Goal: Transaction & Acquisition: Purchase product/service

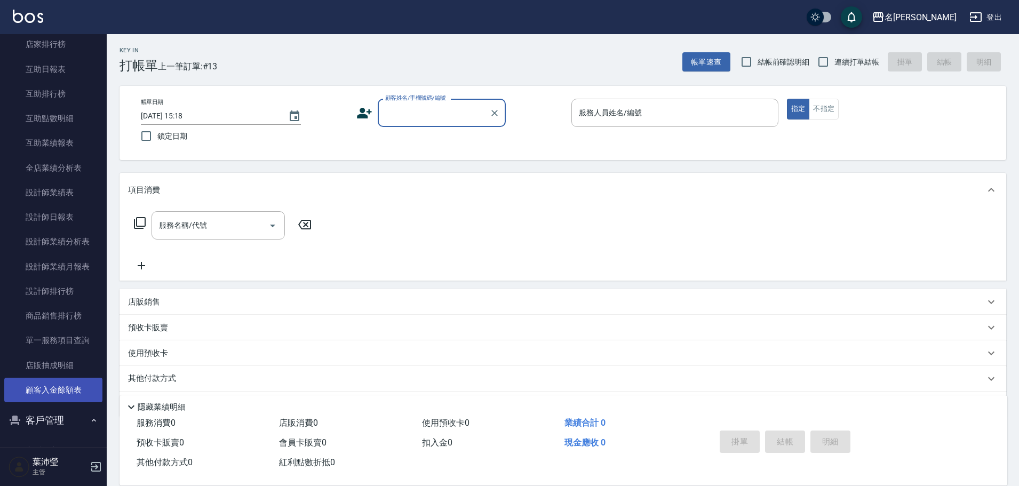
scroll to position [373, 0]
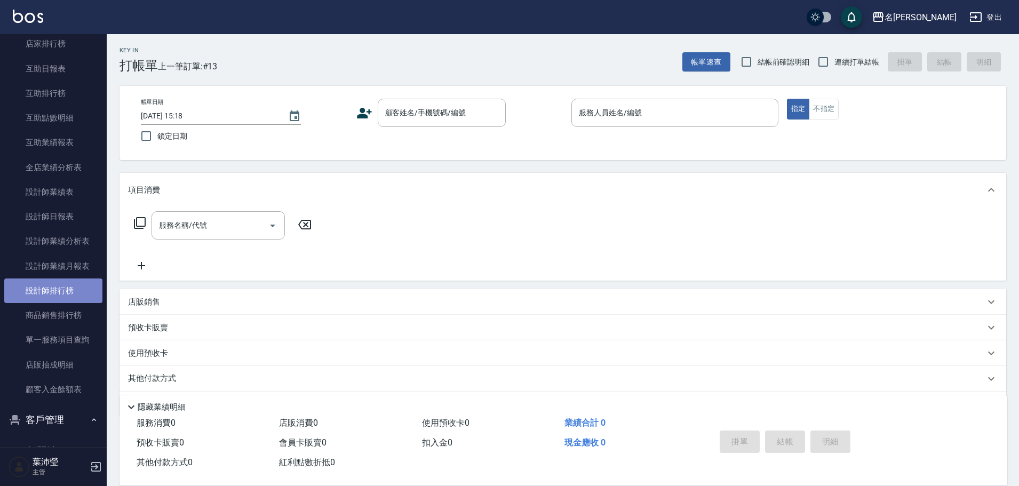
click at [62, 280] on link "設計師排行榜" at bounding box center [53, 291] width 98 height 25
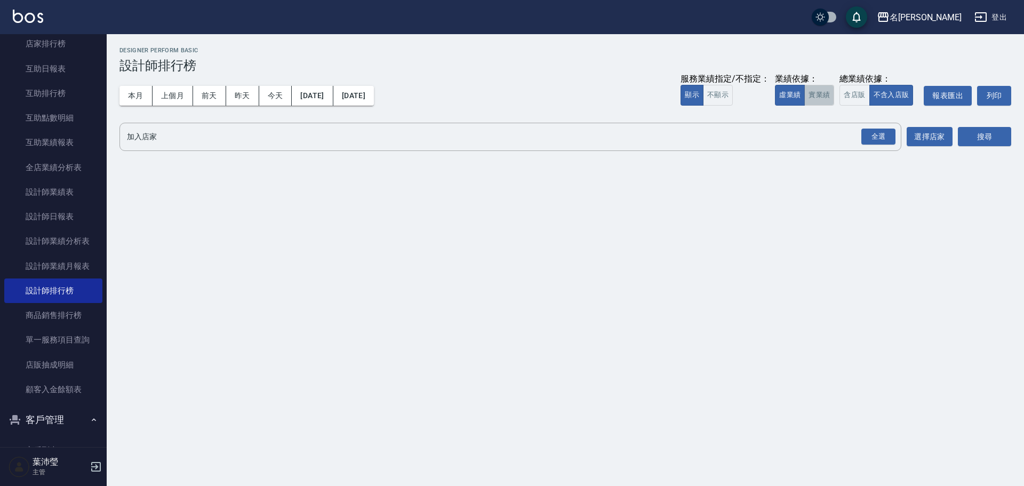
click at [812, 90] on button "實業績" at bounding box center [820, 95] width 30 height 21
click at [891, 136] on div "全選" at bounding box center [879, 137] width 34 height 17
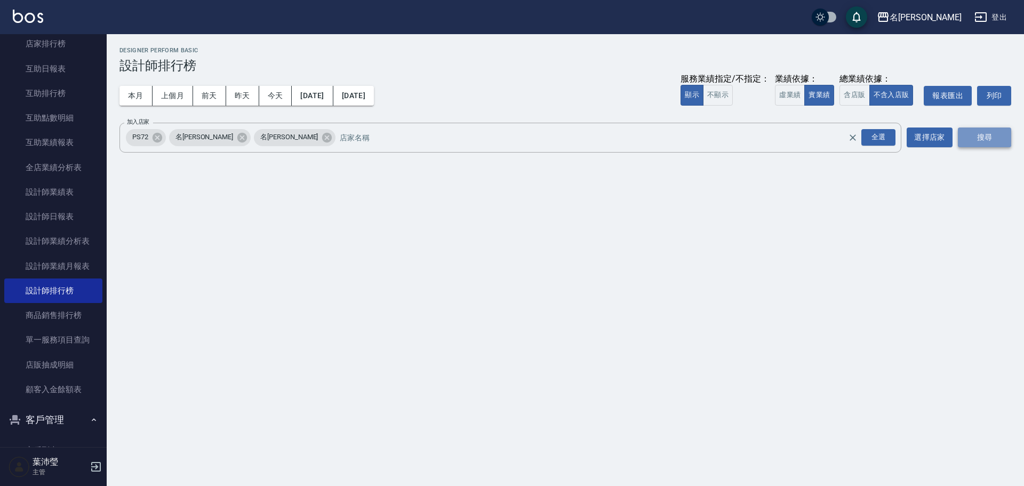
click at [981, 140] on button "搜尋" at bounding box center [984, 138] width 53 height 20
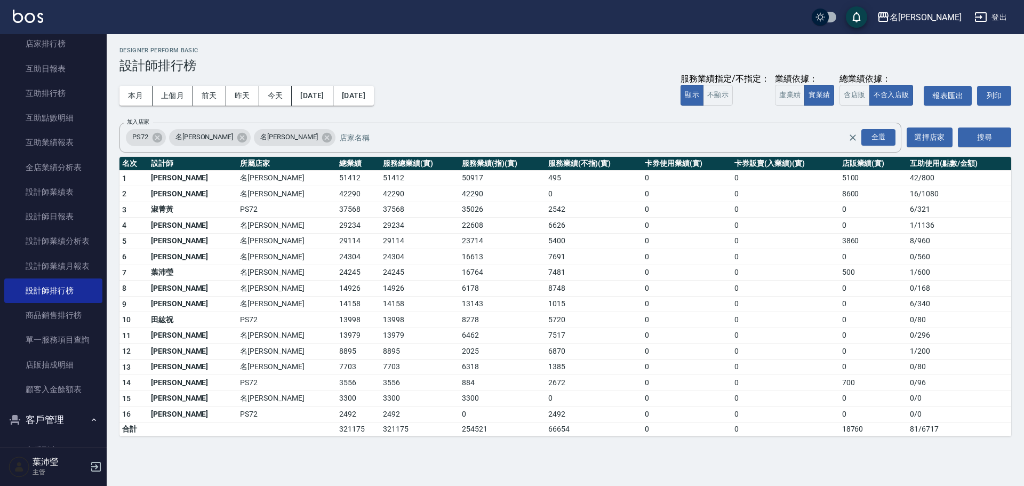
click at [316, 84] on div "本月 上個月 前天 昨天 今天 2025/10/01 2025/10/07 服務業績指定/不指定： 顯示 不顯示 業績依據： 虛業績 實業績 總業績依據： 含…" at bounding box center [566, 95] width 892 height 45
click at [317, 94] on button "2025/10/01" at bounding box center [312, 96] width 41 height 20
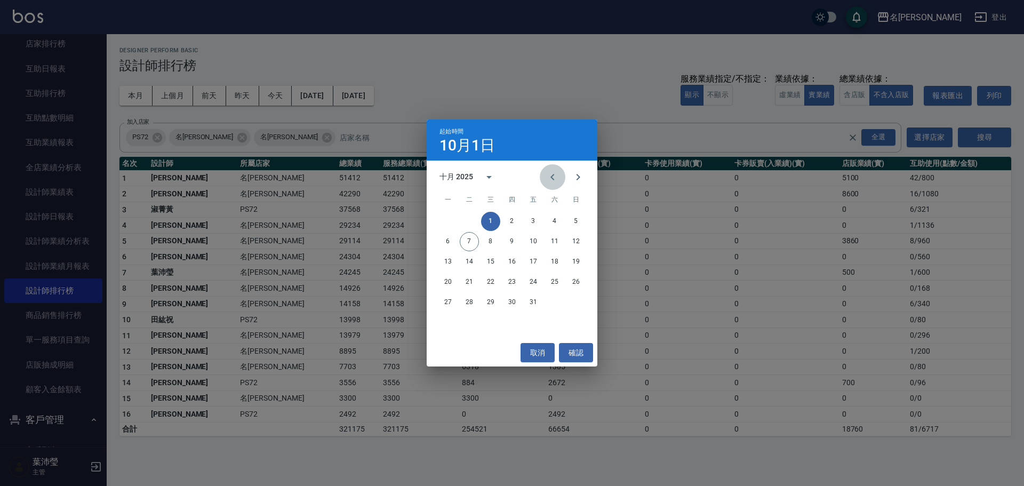
click at [553, 171] on icon "Previous month" at bounding box center [552, 177] width 13 height 13
click at [545, 257] on div "15 16 17 18 19 20 21" at bounding box center [512, 261] width 171 height 19
click at [551, 258] on button "20" at bounding box center [554, 261] width 19 height 19
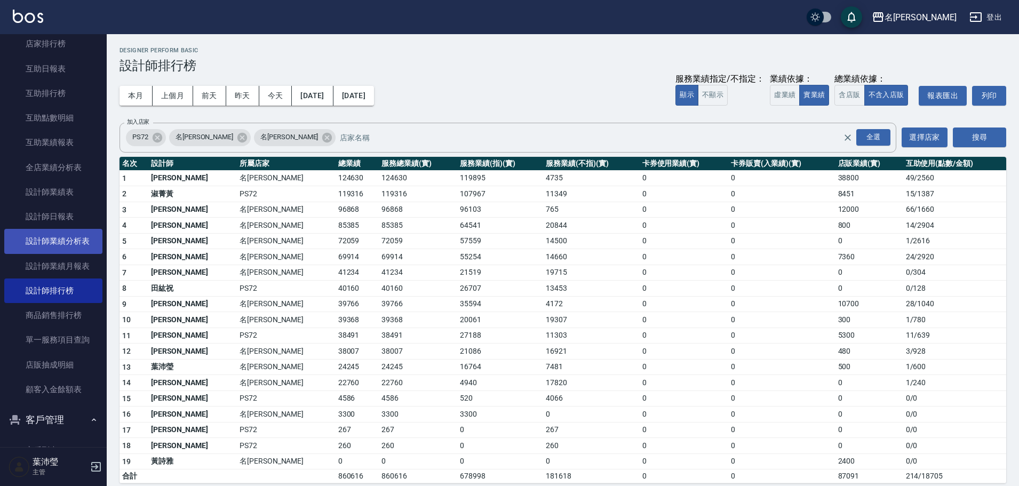
click at [60, 251] on link "設計師業績分析表" at bounding box center [53, 241] width 98 height 25
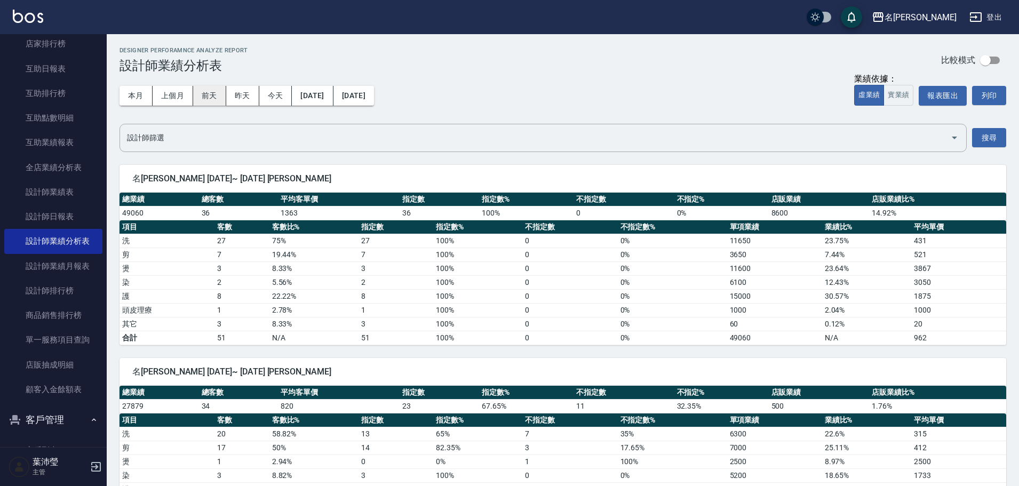
click at [198, 92] on button "前天" at bounding box center [209, 96] width 33 height 20
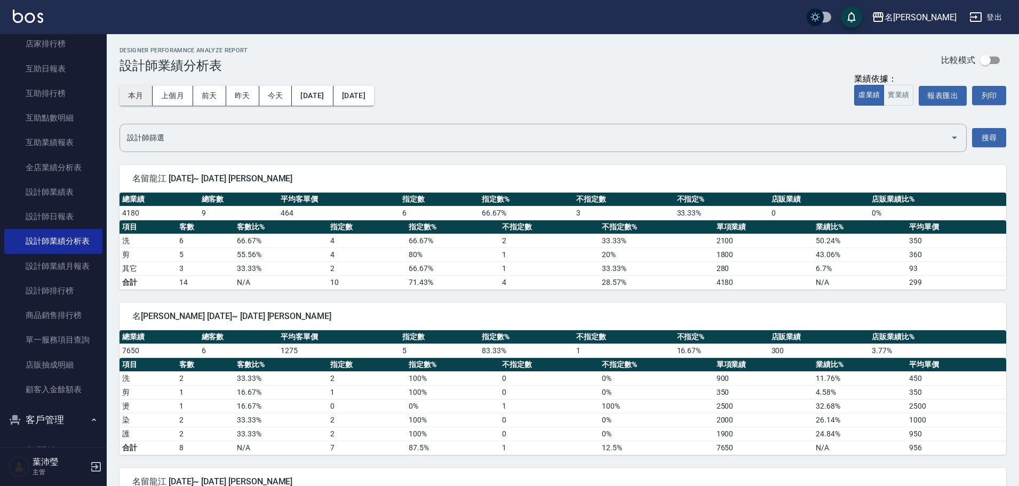
click at [135, 86] on button "本月" at bounding box center [136, 96] width 33 height 20
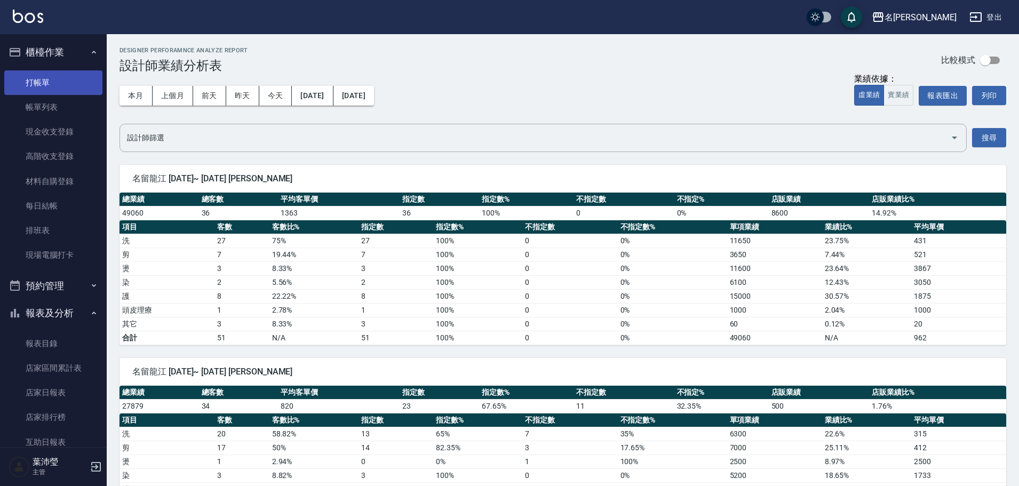
click at [50, 88] on link "打帳單" at bounding box center [53, 82] width 98 height 25
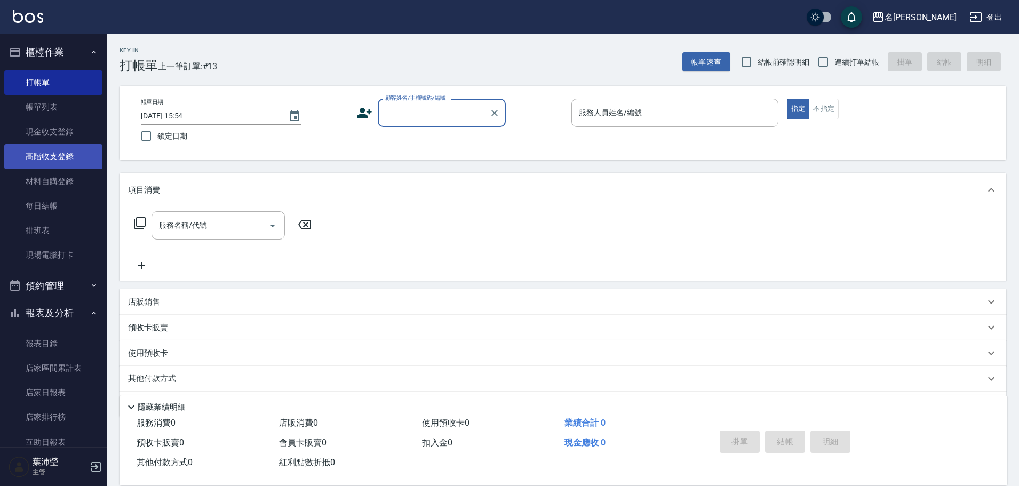
click at [34, 149] on link "高階收支登錄" at bounding box center [53, 156] width 98 height 25
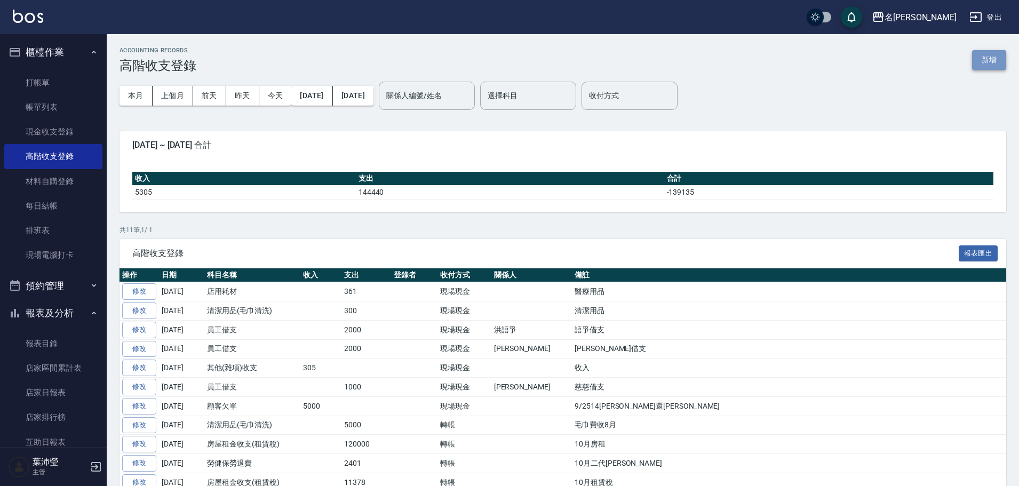
click at [999, 62] on button "新增" at bounding box center [989, 60] width 34 height 20
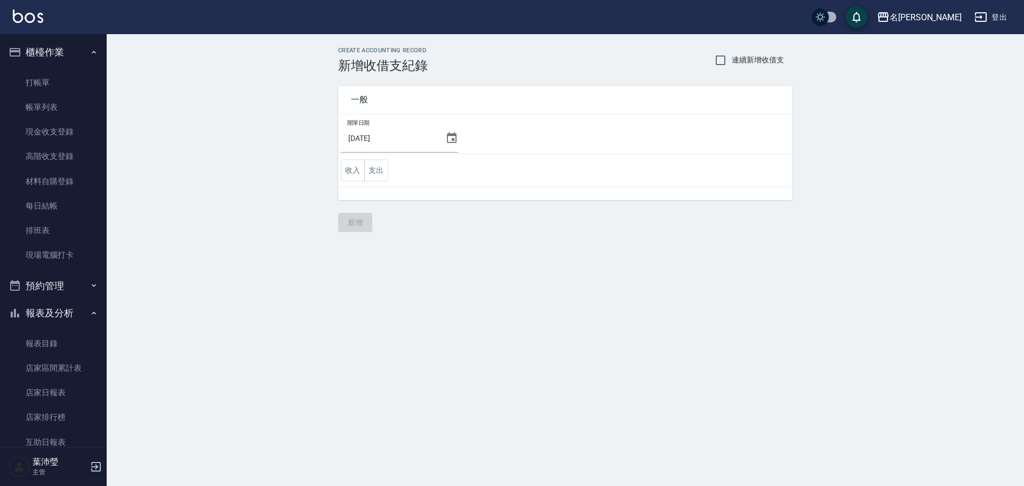
click at [412, 143] on input "[DATE]" at bounding box center [391, 138] width 100 height 29
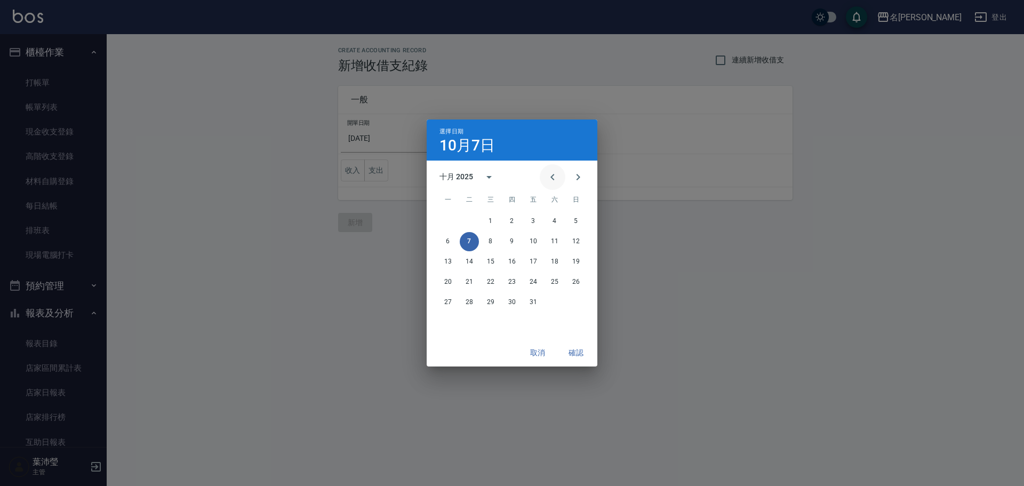
click at [545, 176] on button "Previous month" at bounding box center [553, 177] width 26 height 26
click at [472, 305] on button "30" at bounding box center [469, 302] width 19 height 19
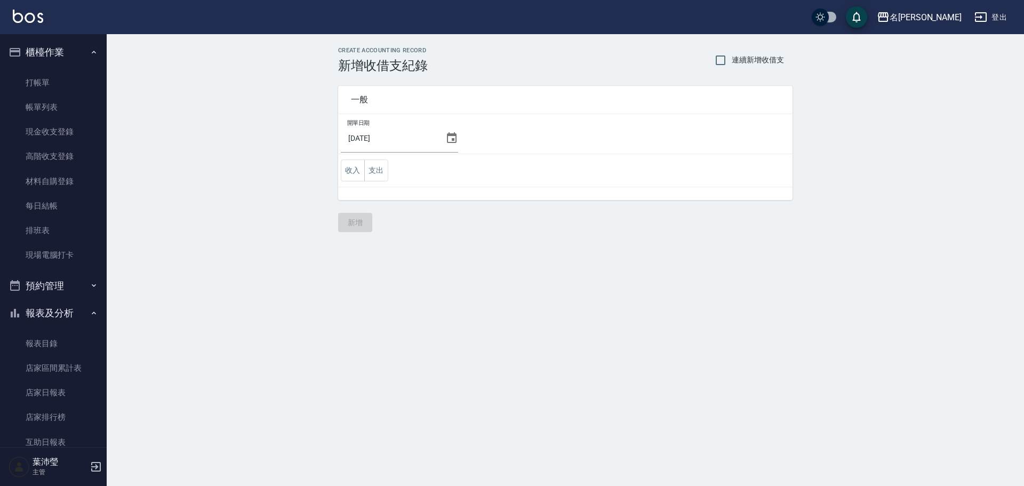
click at [738, 58] on span "連續新增收借支" at bounding box center [758, 59] width 52 height 11
click at [732, 58] on input "連續新增收借支" at bounding box center [721, 60] width 22 height 22
checkbox input "true"
click at [377, 167] on button "支出" at bounding box center [376, 171] width 24 height 22
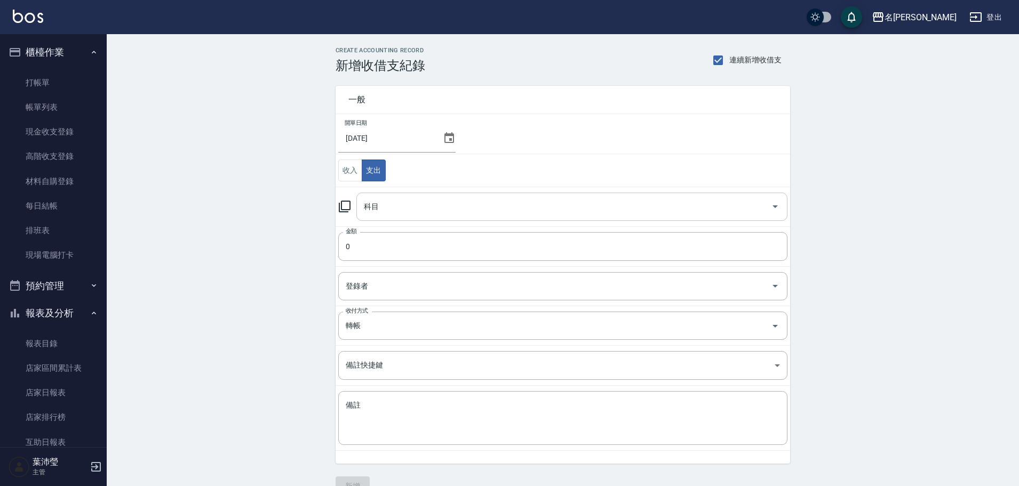
click at [402, 203] on input "科目" at bounding box center [563, 206] width 405 height 19
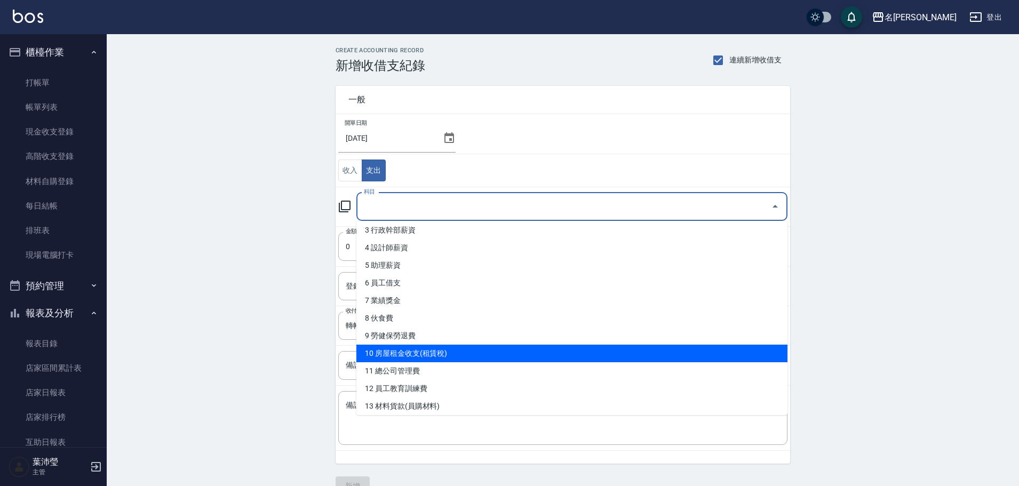
scroll to position [107, 0]
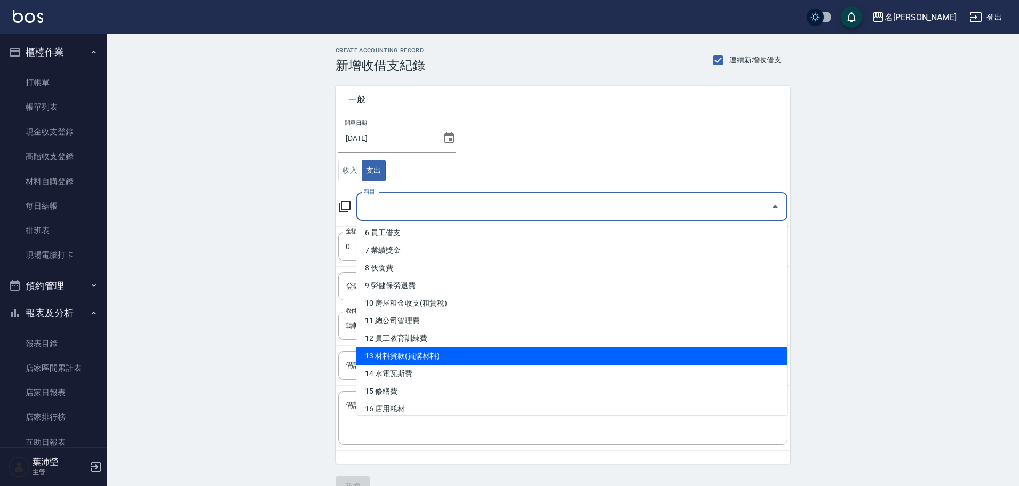
click at [449, 348] on li "13 材料貨款(員購材料)" at bounding box center [571, 356] width 431 height 18
type input "13 材料貨款(員購材料)"
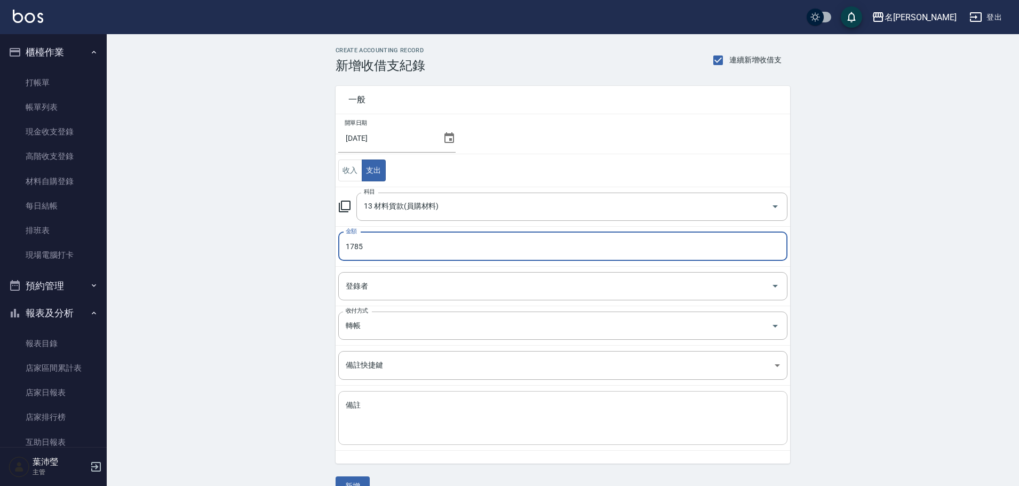
type input "1785"
click at [386, 421] on textarea "備註" at bounding box center [563, 418] width 434 height 36
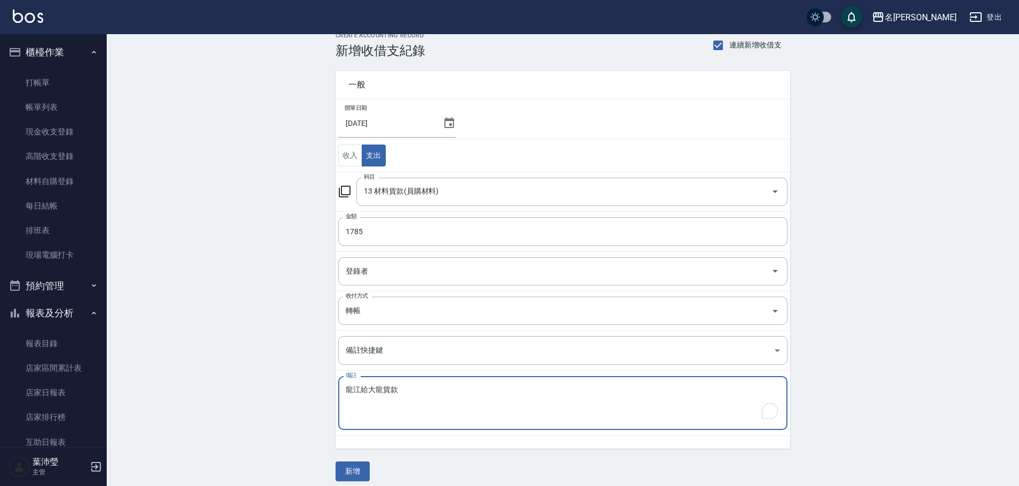
scroll to position [23, 0]
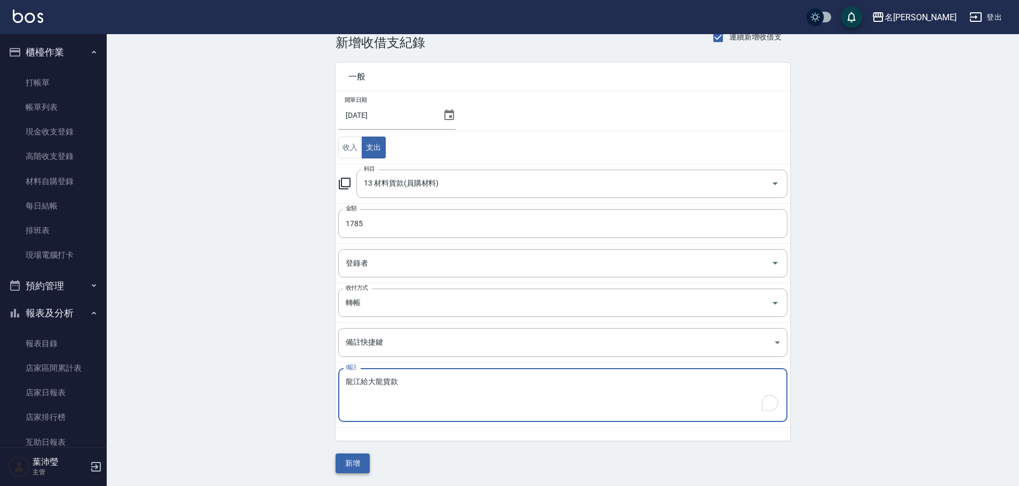
type textarea "龍江給大龍貨款"
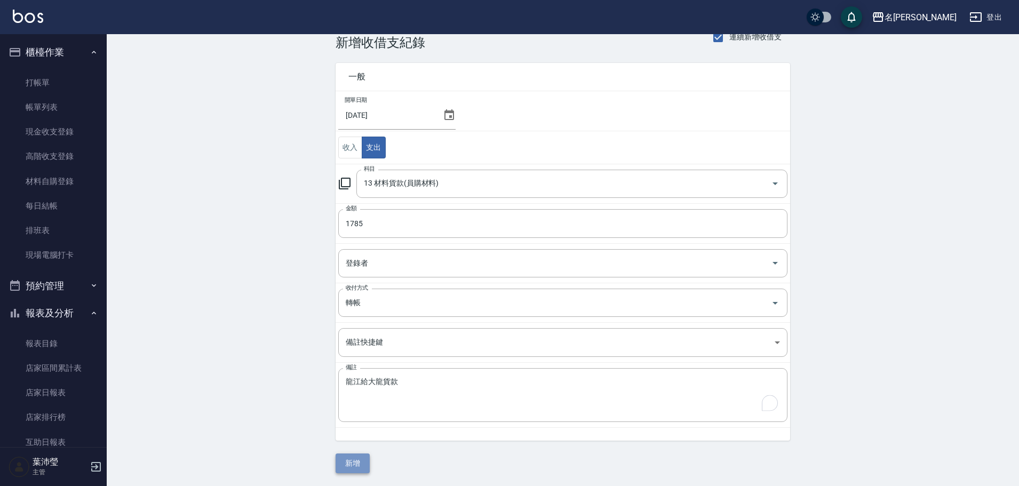
click at [353, 457] on button "新增" at bounding box center [353, 464] width 34 height 20
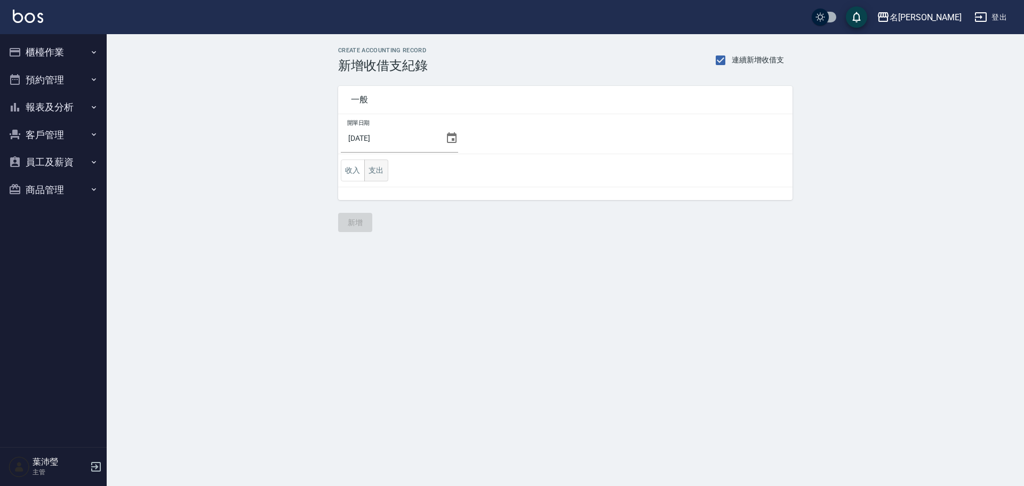
click at [380, 171] on button "支出" at bounding box center [376, 171] width 24 height 22
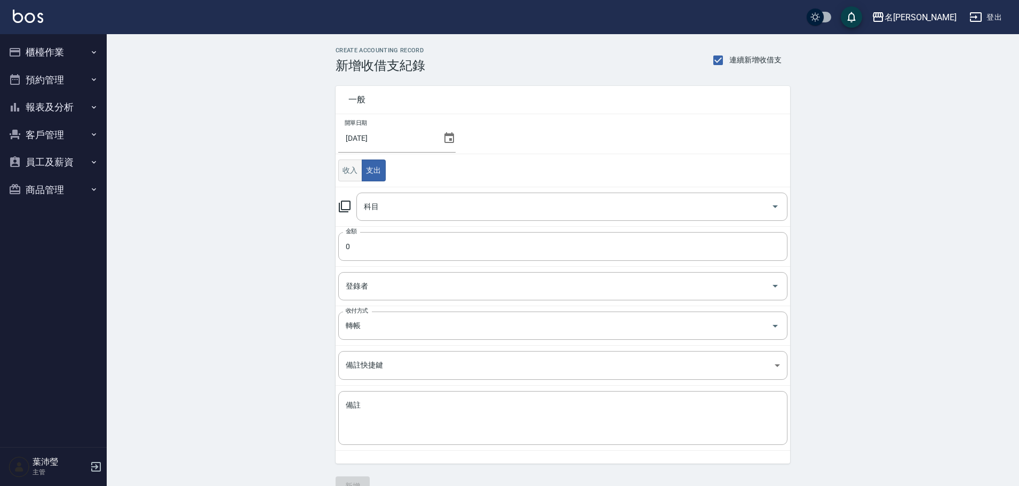
click at [346, 176] on button "收入" at bounding box center [350, 171] width 24 height 22
click at [389, 210] on input "科目" at bounding box center [563, 206] width 405 height 19
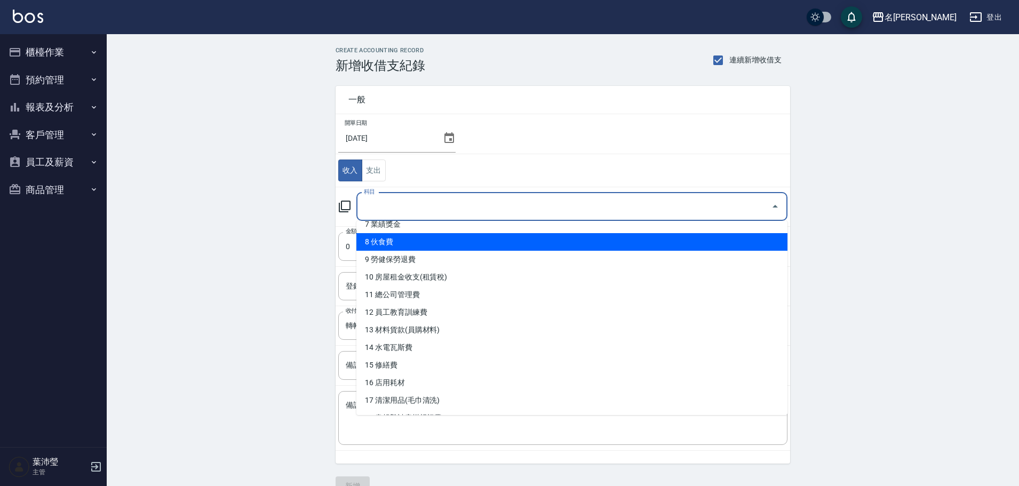
scroll to position [160, 0]
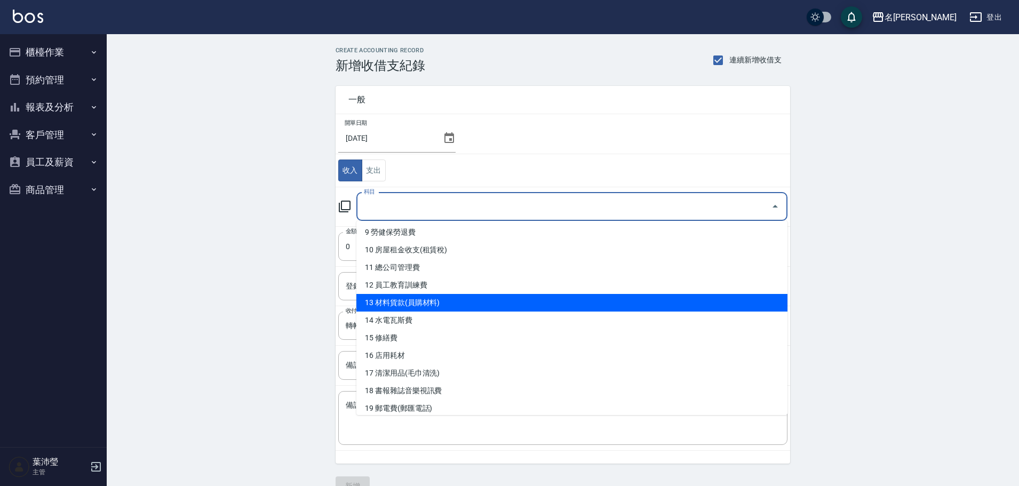
click at [444, 311] on li "13 材料貨款(員購材料)" at bounding box center [571, 303] width 431 height 18
type input "13 材料貨款(員購材料)"
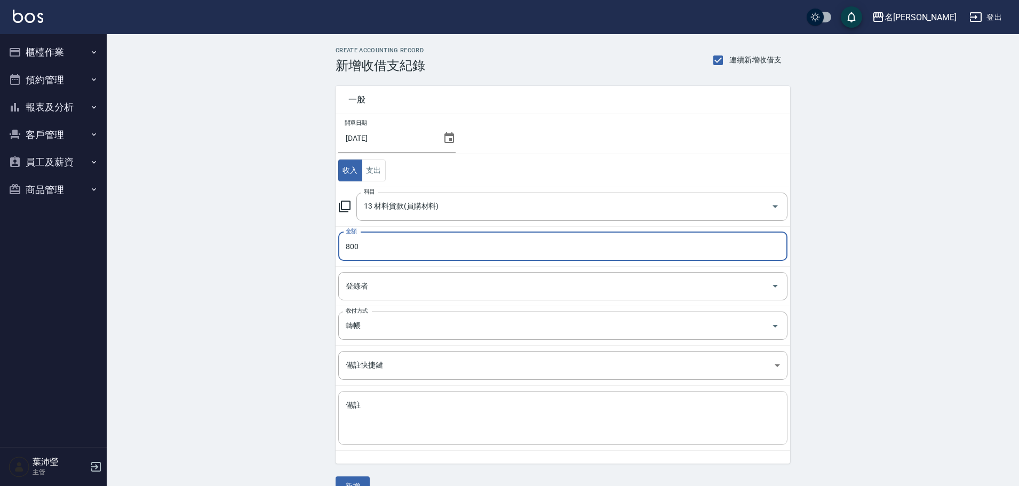
type input "800"
click at [414, 402] on textarea "備註" at bounding box center [563, 418] width 434 height 36
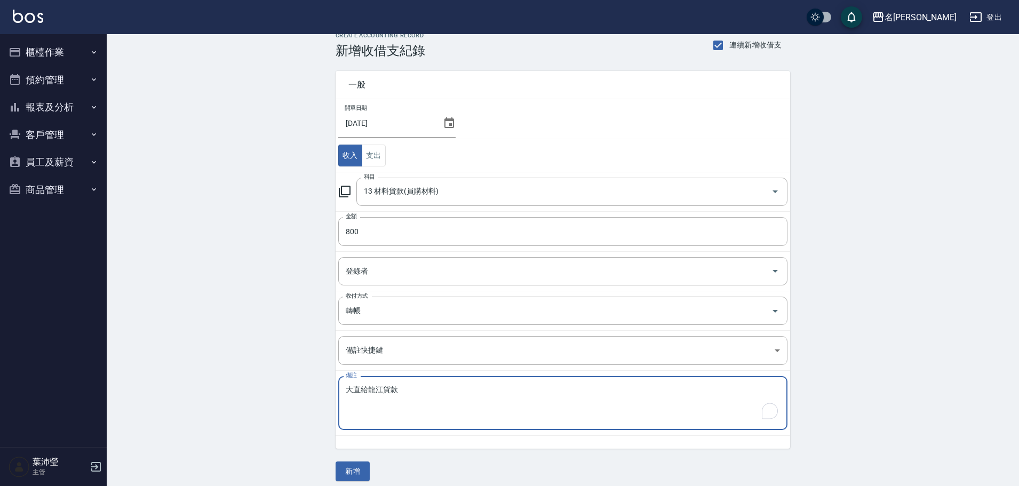
scroll to position [23, 0]
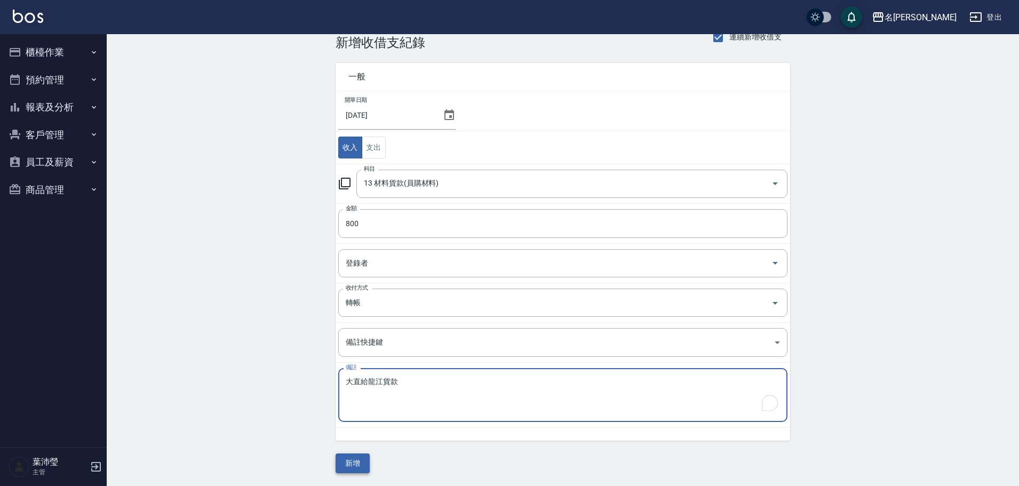
type textarea "大直給龍江貨款"
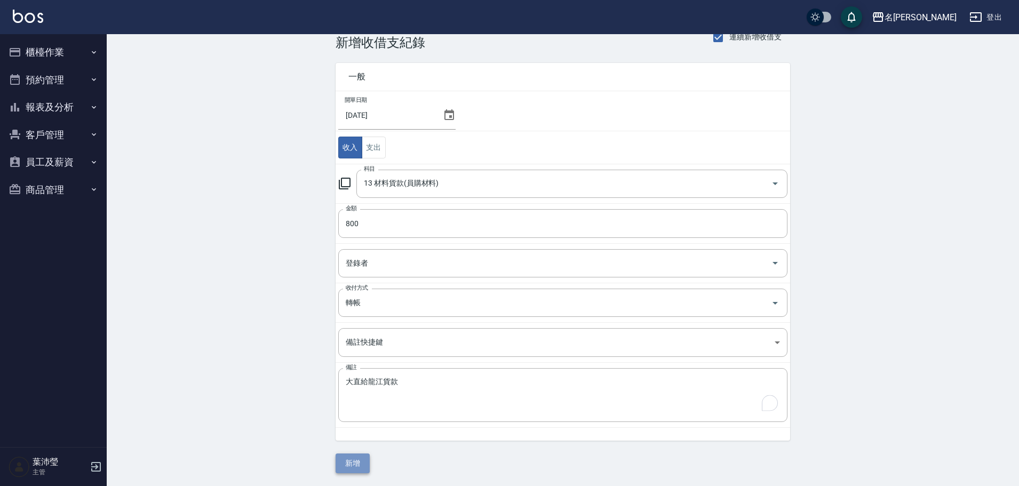
click at [351, 468] on button "新增" at bounding box center [353, 464] width 34 height 20
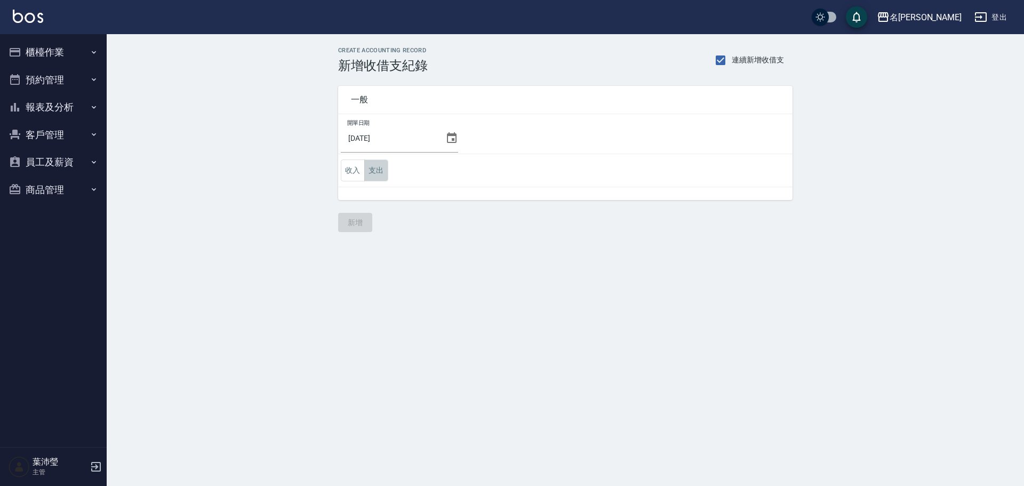
drag, startPoint x: 383, startPoint y: 168, endPoint x: 396, endPoint y: 184, distance: 21.2
click at [383, 168] on button "支出" at bounding box center [376, 171] width 24 height 22
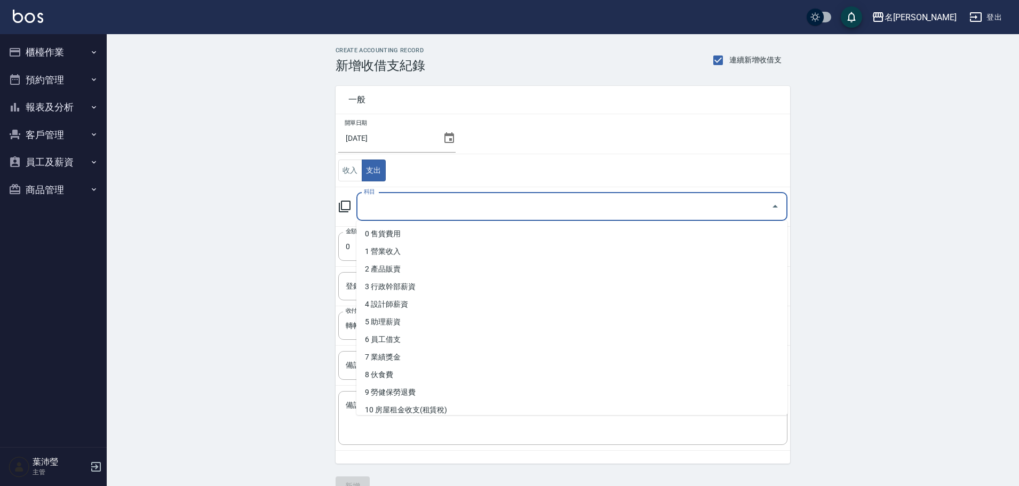
click at [418, 213] on input "科目" at bounding box center [563, 206] width 405 height 19
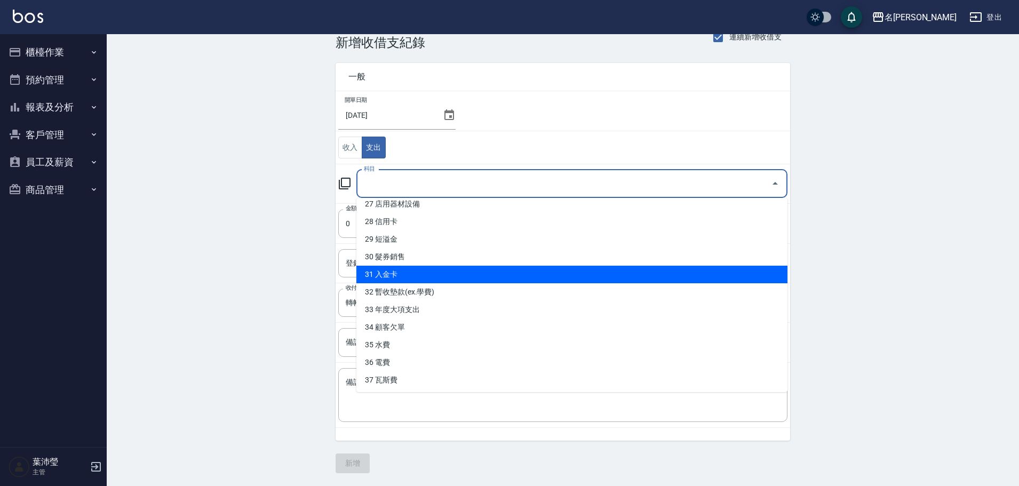
scroll to position [483, 0]
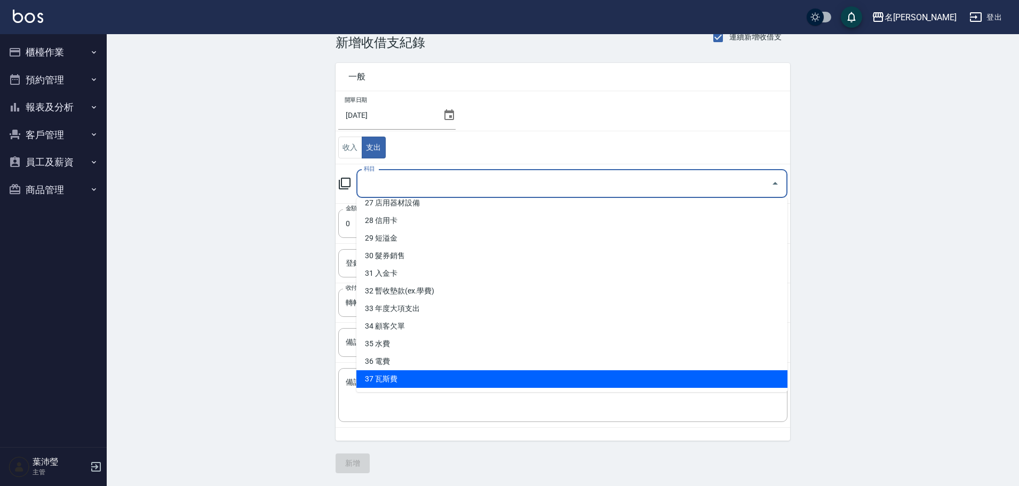
click at [414, 385] on li "37 瓦斯費" at bounding box center [571, 379] width 431 height 18
type input "37 瓦斯費"
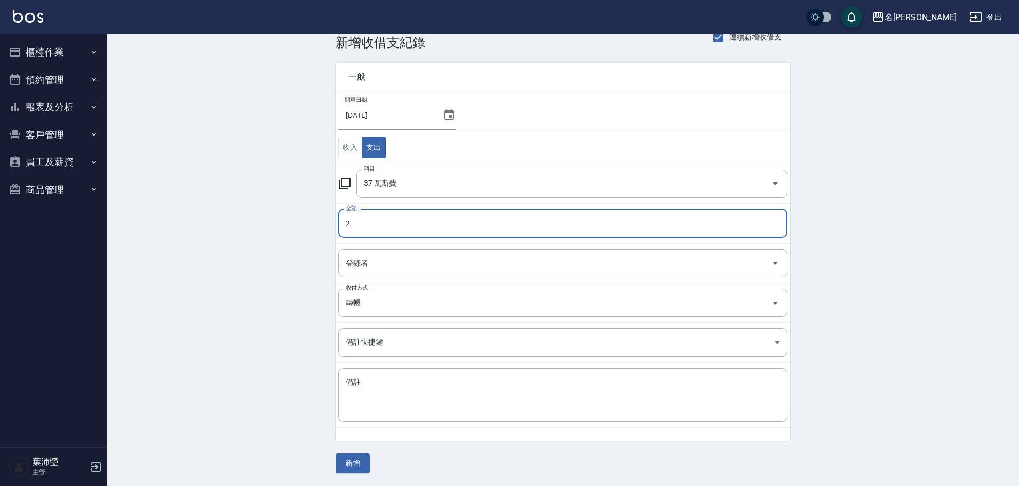
click at [480, 232] on input "2" at bounding box center [562, 223] width 449 height 29
type input "2359"
click at [364, 381] on textarea "備註" at bounding box center [563, 395] width 434 height 36
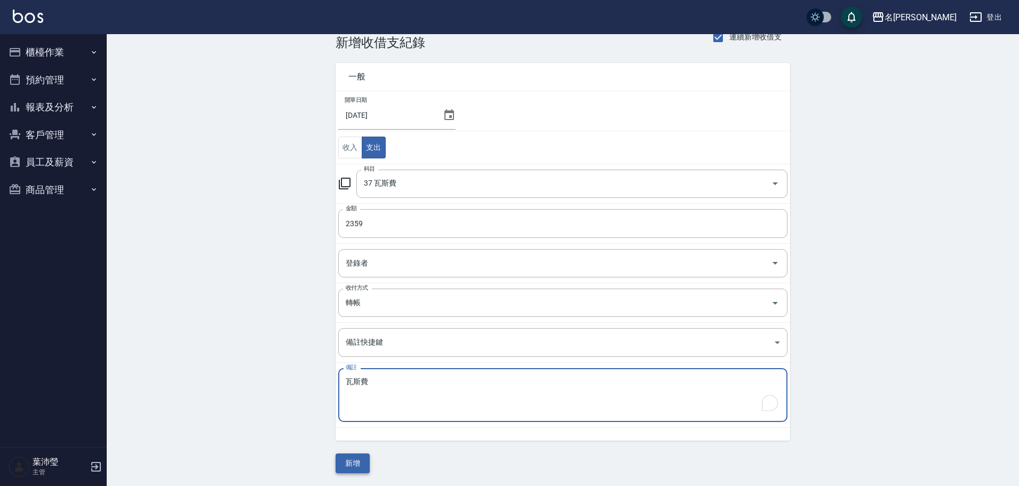
type textarea "瓦斯費"
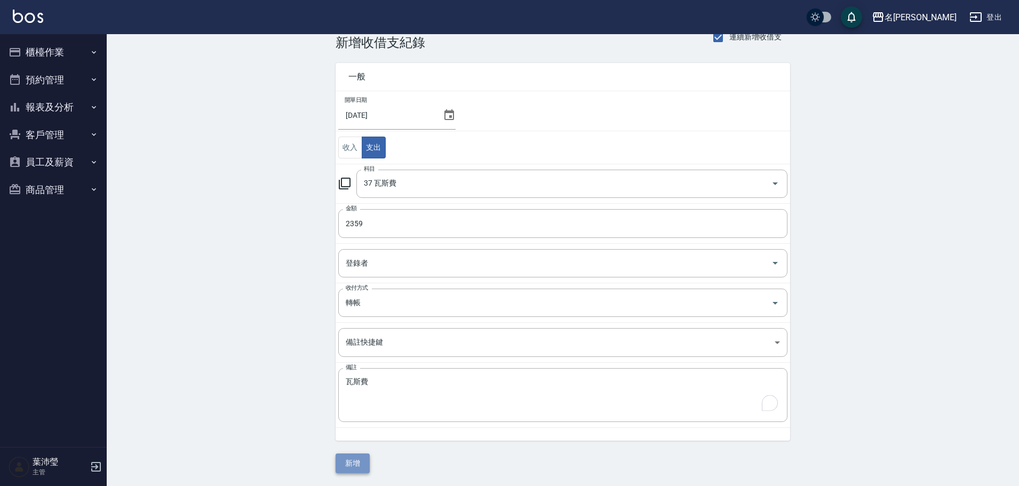
click at [364, 463] on button "新增" at bounding box center [353, 464] width 34 height 20
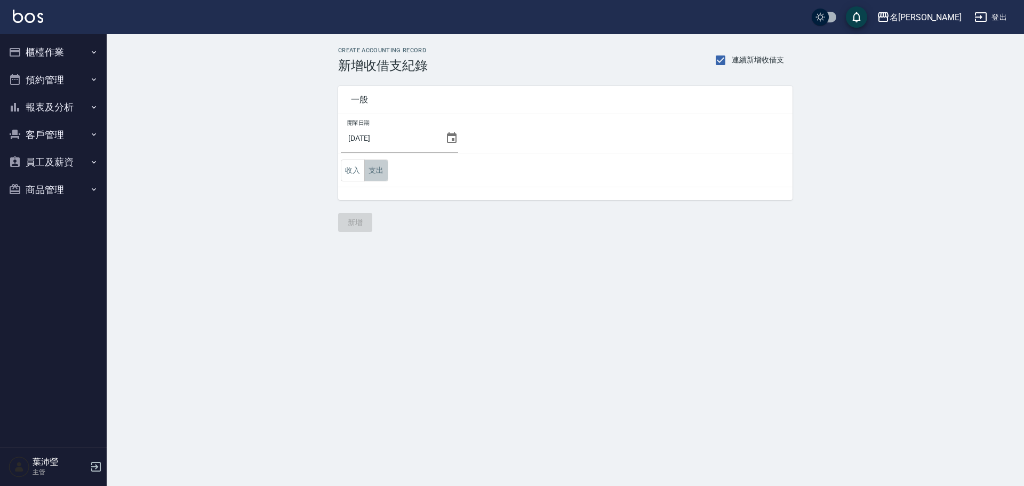
click at [380, 177] on button "支出" at bounding box center [376, 171] width 24 height 22
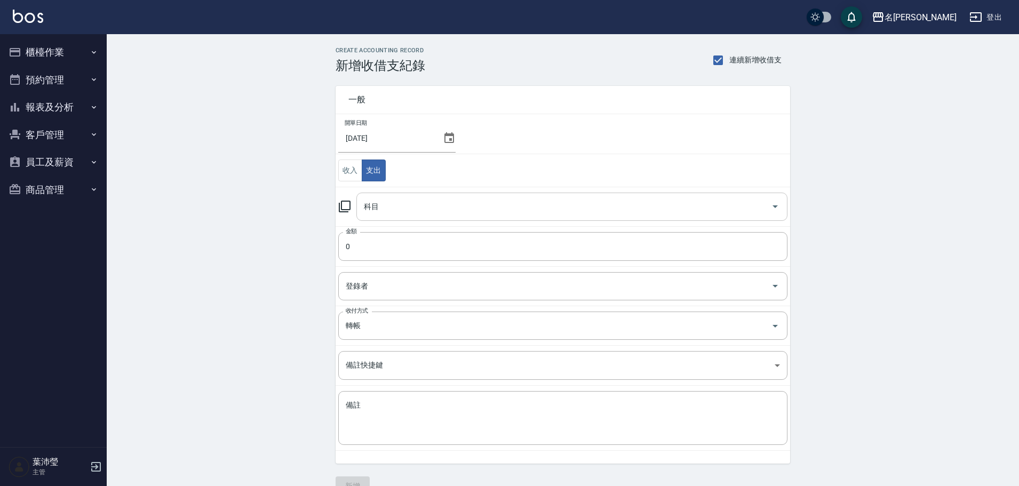
click at [385, 194] on div "科目" at bounding box center [571, 207] width 431 height 28
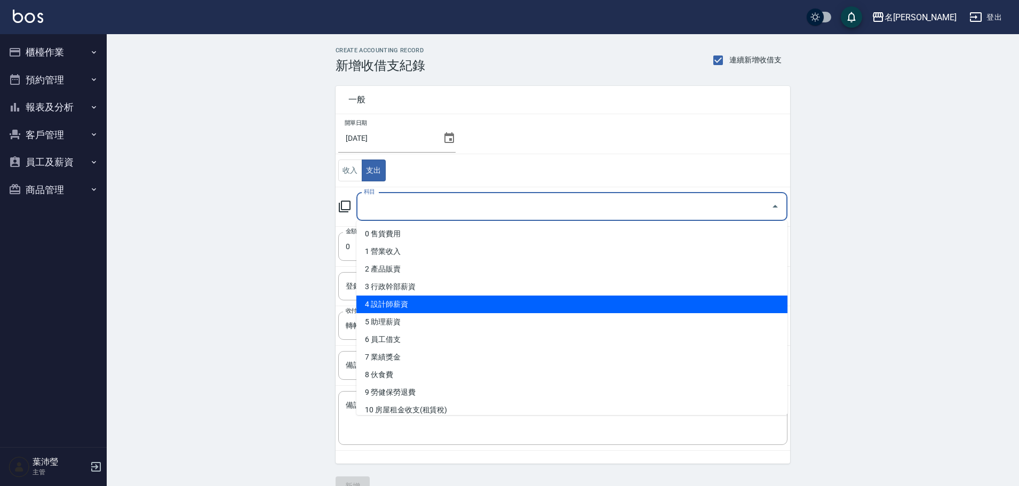
click at [460, 298] on li "4 設計師薪資" at bounding box center [571, 305] width 431 height 18
type input "4 設計師薪資"
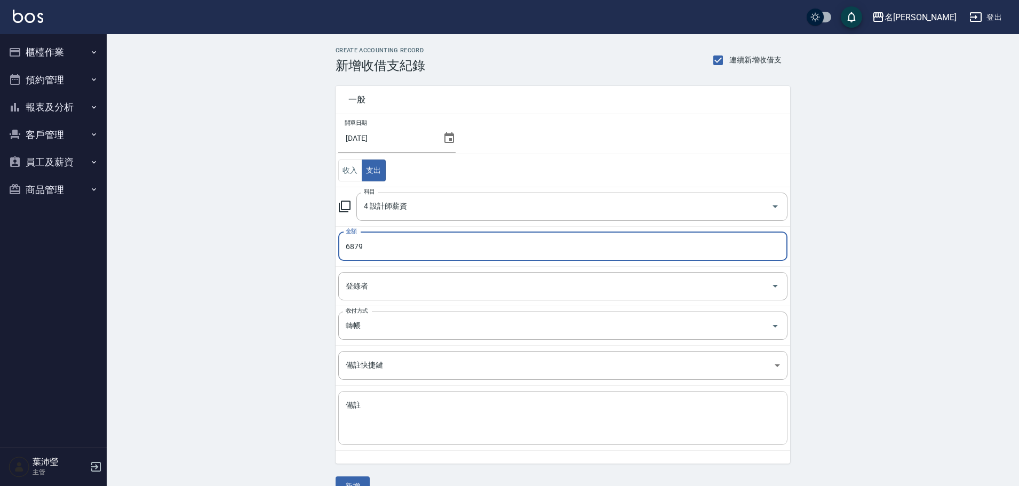
type input "6879"
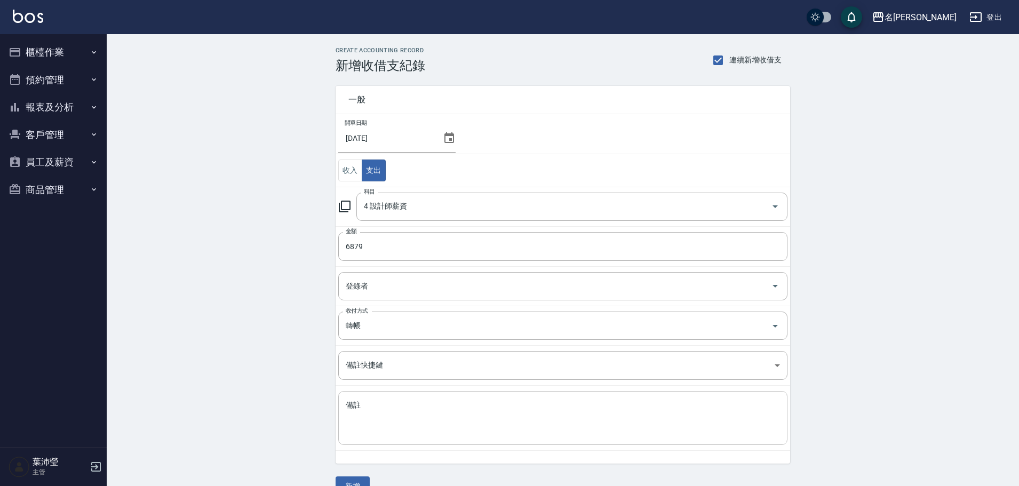
click at [434, 392] on div "x 備註" at bounding box center [562, 418] width 449 height 54
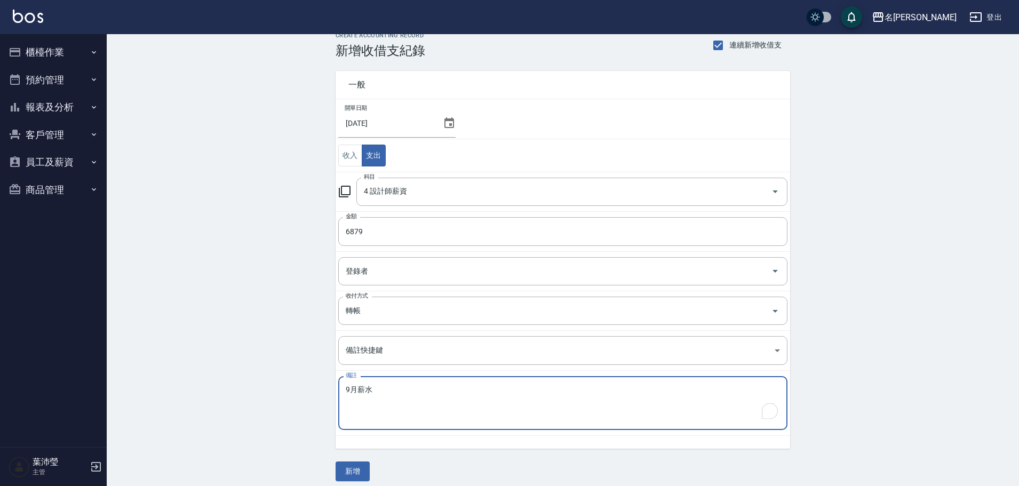
scroll to position [23, 0]
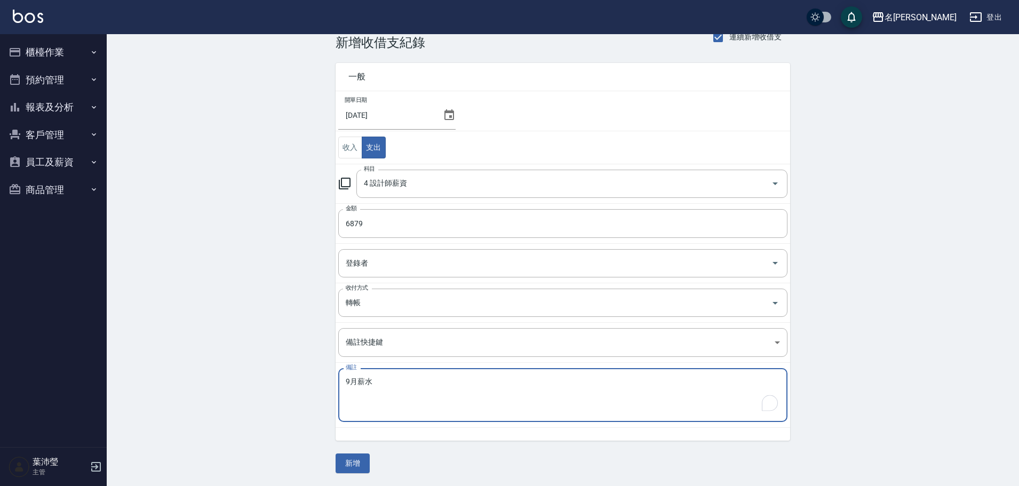
type textarea "9月薪水"
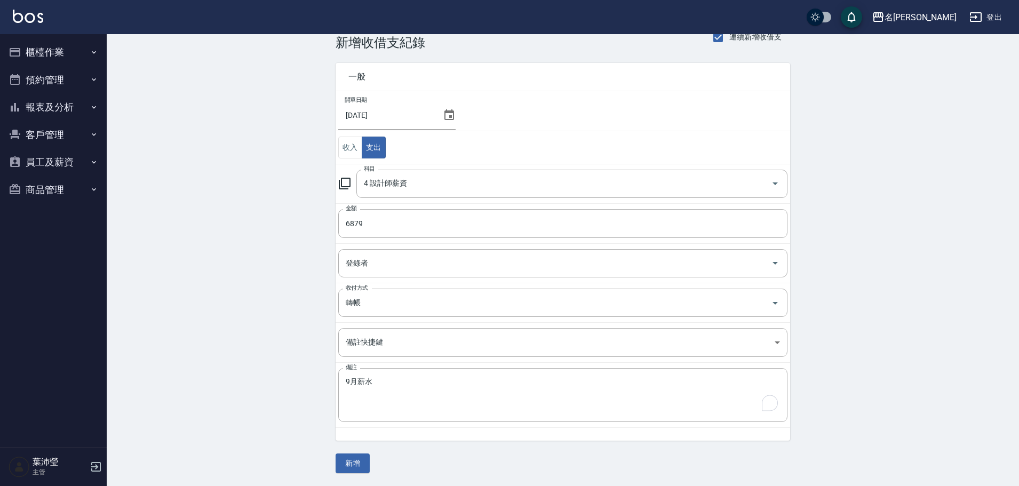
click at [353, 474] on div "CREATE ACCOUNTING RECORD 新增收借支紀錄 連續新增收借支 一般 開單日期 2025/09/30 收入 支出 科目 4 設計師薪資 科目…" at bounding box center [563, 248] width 912 height 475
click at [361, 471] on button "新增" at bounding box center [353, 464] width 34 height 20
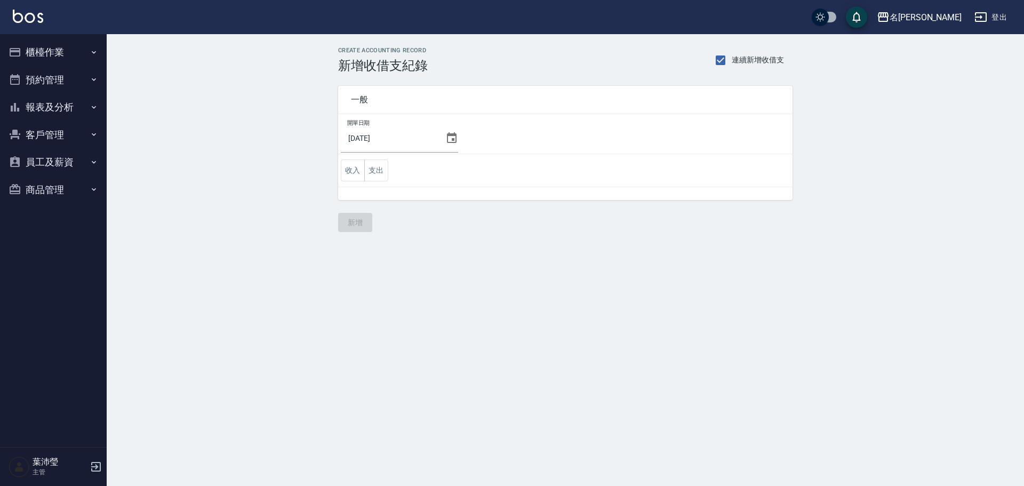
click at [450, 139] on icon at bounding box center [452, 137] width 10 height 11
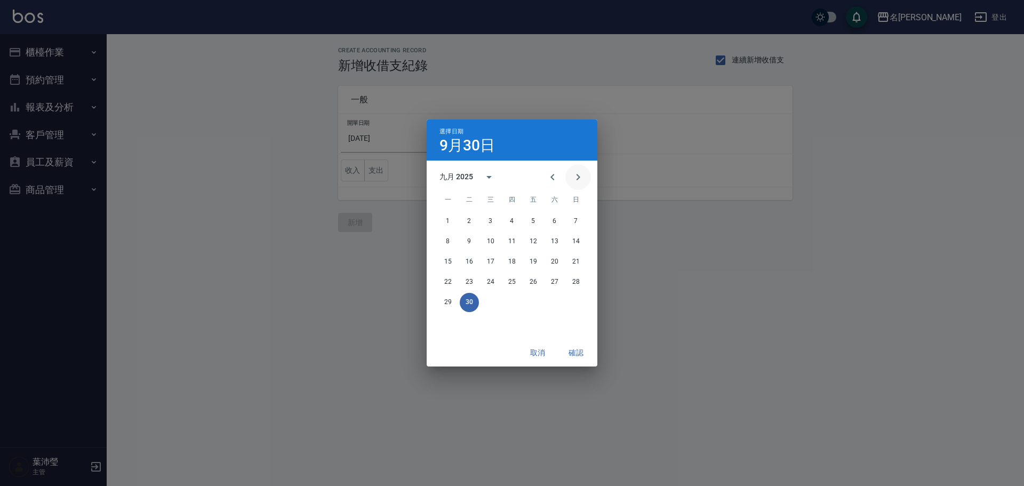
click at [579, 176] on icon "Next month" at bounding box center [579, 177] width 4 height 6
click at [473, 239] on button "7" at bounding box center [469, 241] width 19 height 19
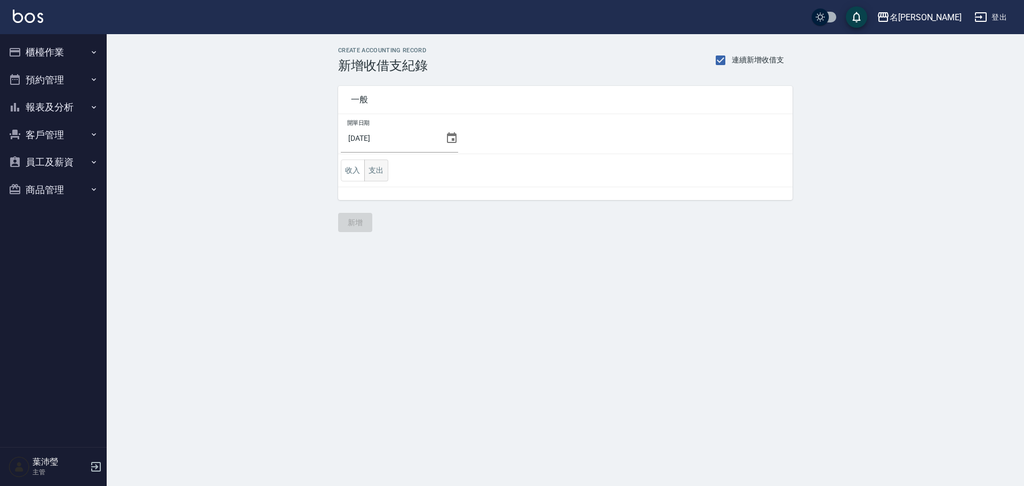
click at [379, 171] on button "支出" at bounding box center [376, 171] width 24 height 22
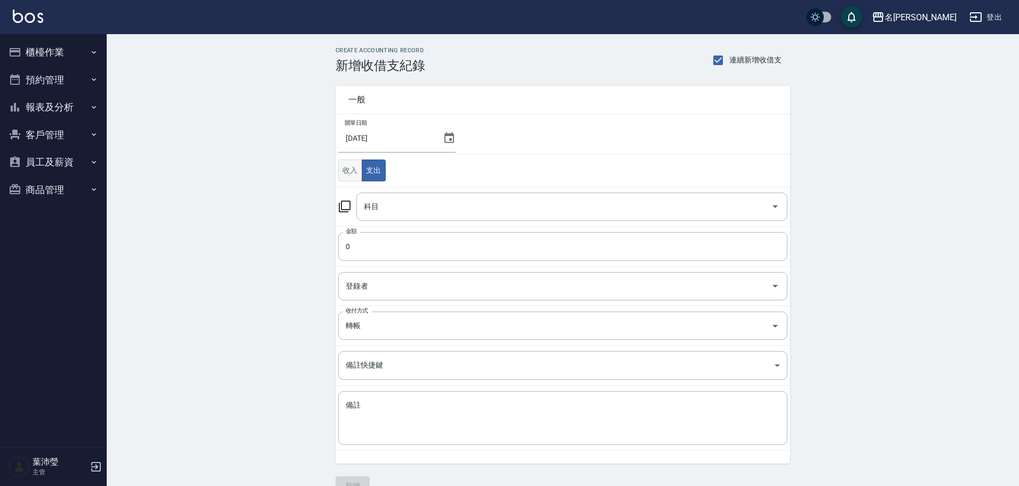
click at [350, 171] on button "收入" at bounding box center [350, 171] width 24 height 22
click at [384, 218] on div "科目" at bounding box center [571, 207] width 431 height 28
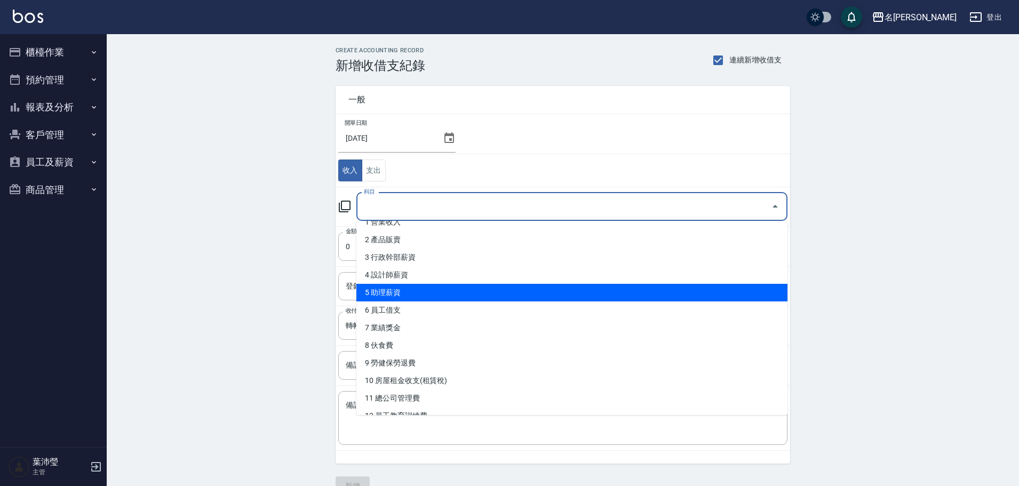
scroll to position [53, 0]
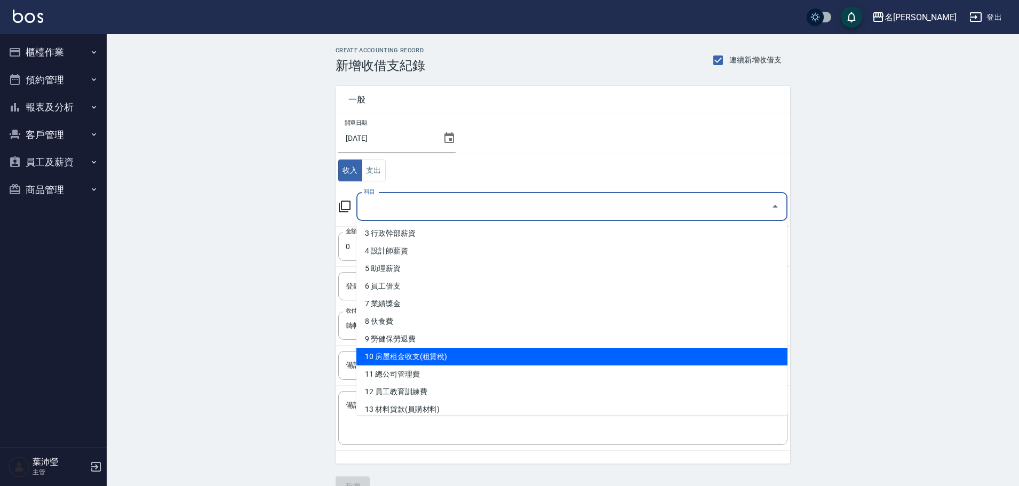
click at [446, 361] on li "10 房屋租金收支(租賃稅)" at bounding box center [571, 357] width 431 height 18
type input "10 房屋租金收支(租賃稅)"
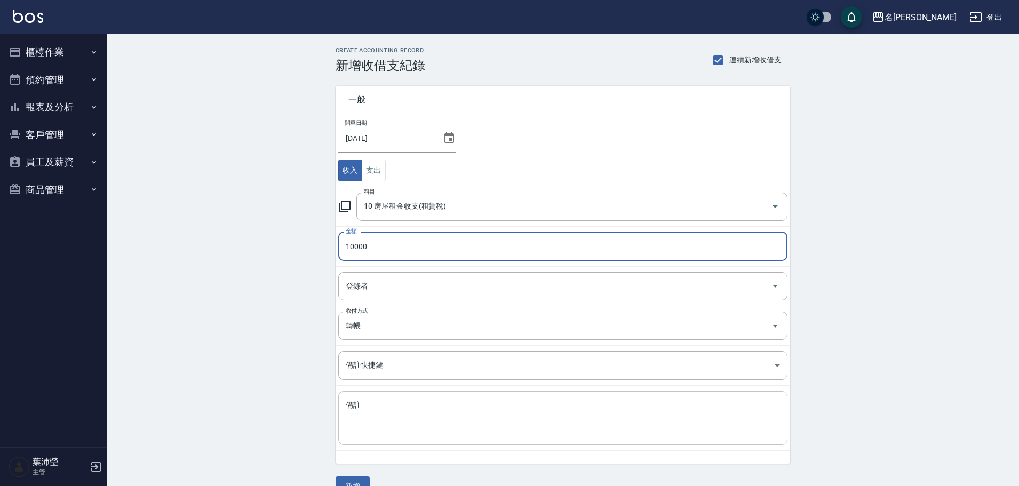
type input "10000"
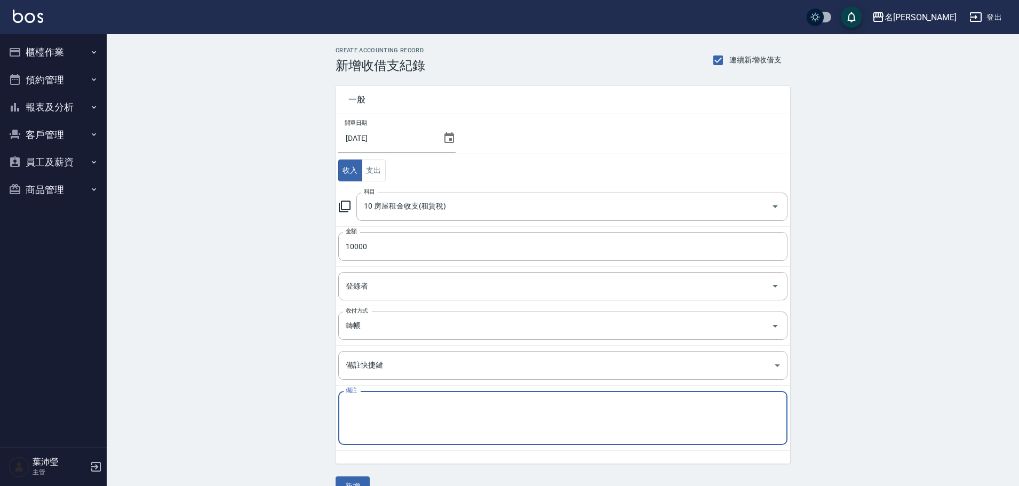
click at [373, 431] on textarea "備註" at bounding box center [563, 418] width 434 height 36
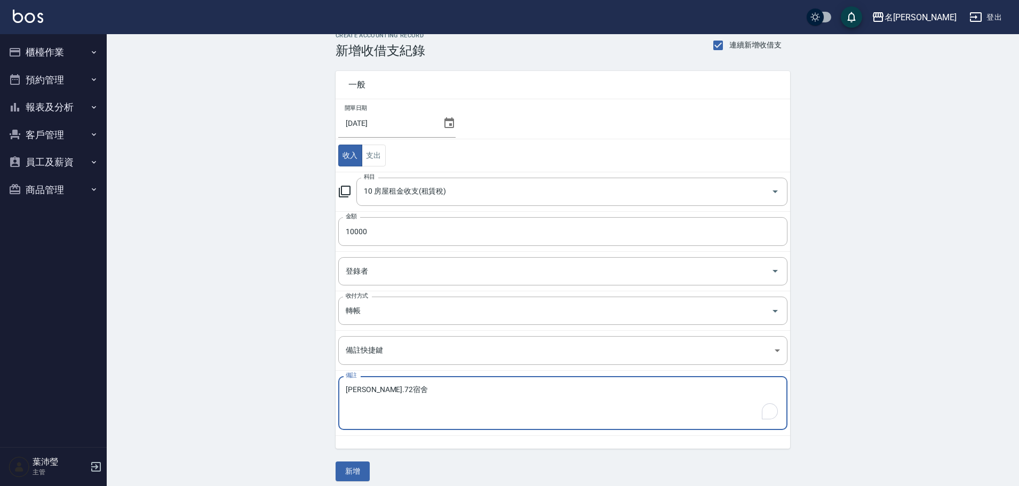
scroll to position [23, 0]
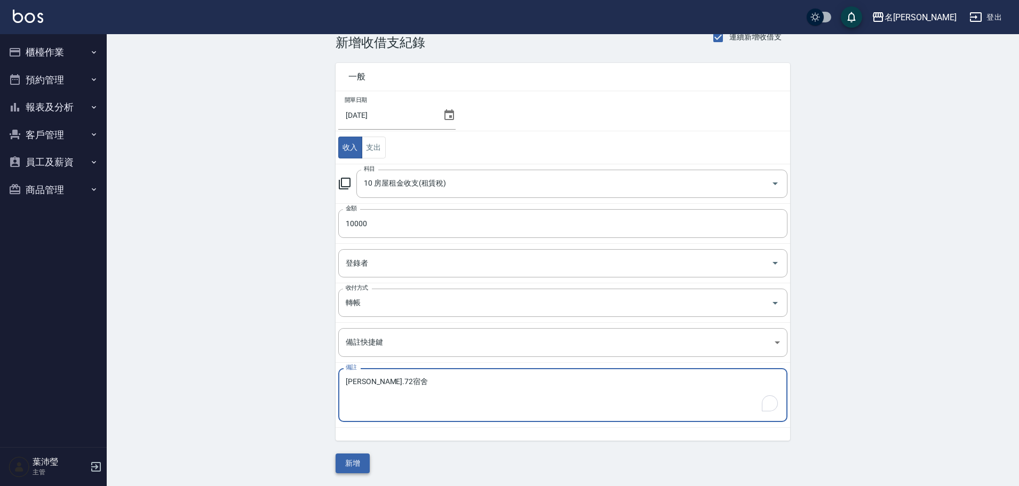
type textarea "[PERSON_NAME].72宿舍"
click at [357, 468] on button "新增" at bounding box center [353, 464] width 34 height 20
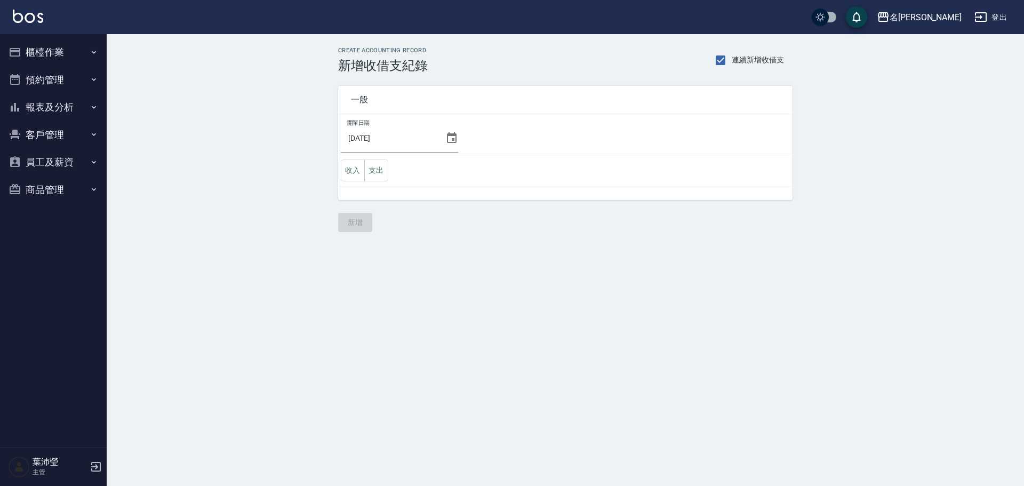
click at [74, 49] on button "櫃檯作業" at bounding box center [53, 52] width 98 height 28
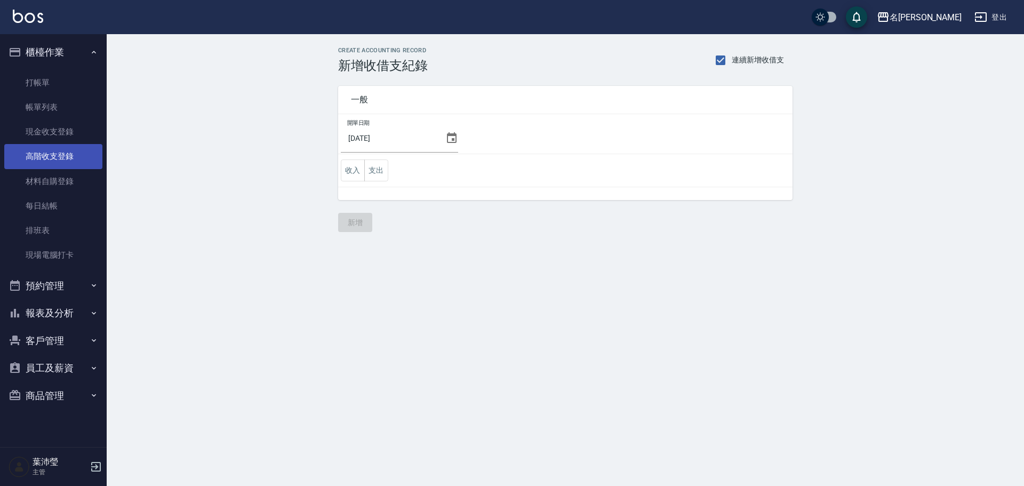
click at [63, 150] on link "高階收支登錄" at bounding box center [53, 156] width 98 height 25
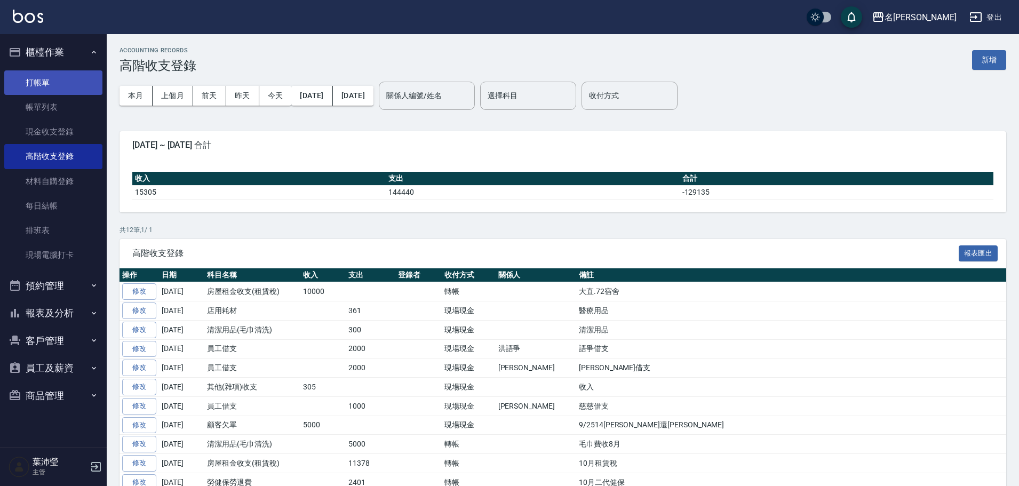
click at [37, 93] on link "打帳單" at bounding box center [53, 82] width 98 height 25
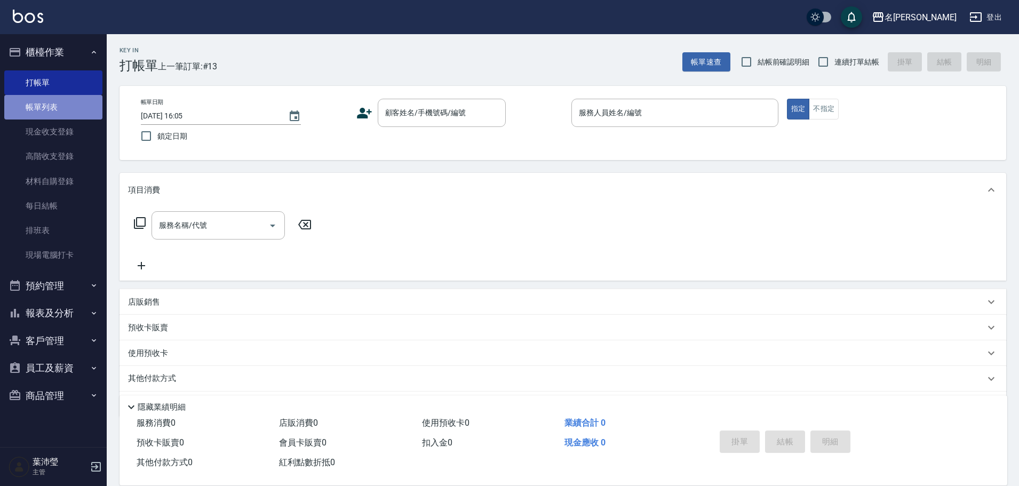
click at [93, 110] on link "帳單列表" at bounding box center [53, 107] width 98 height 25
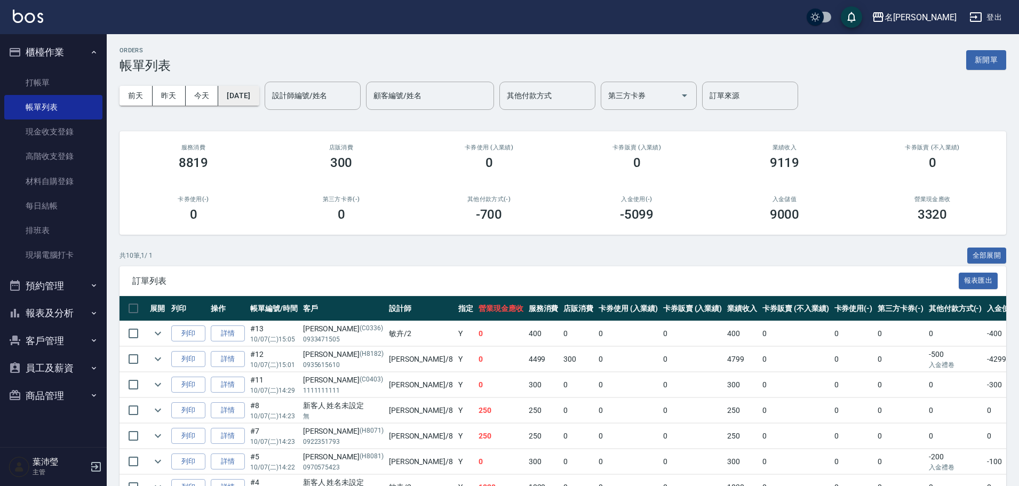
click at [253, 99] on button "[DATE]" at bounding box center [238, 96] width 41 height 20
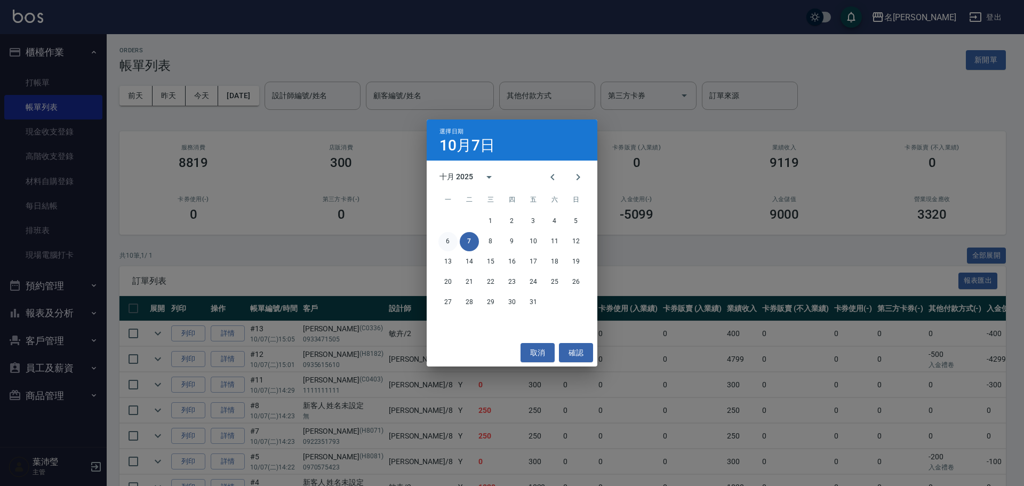
click at [446, 243] on button "6" at bounding box center [448, 241] width 19 height 19
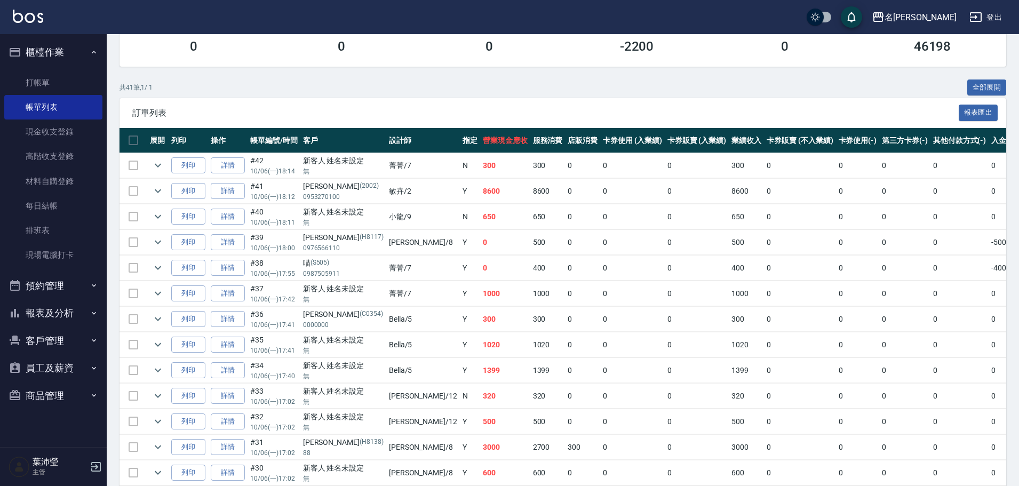
scroll to position [134, 0]
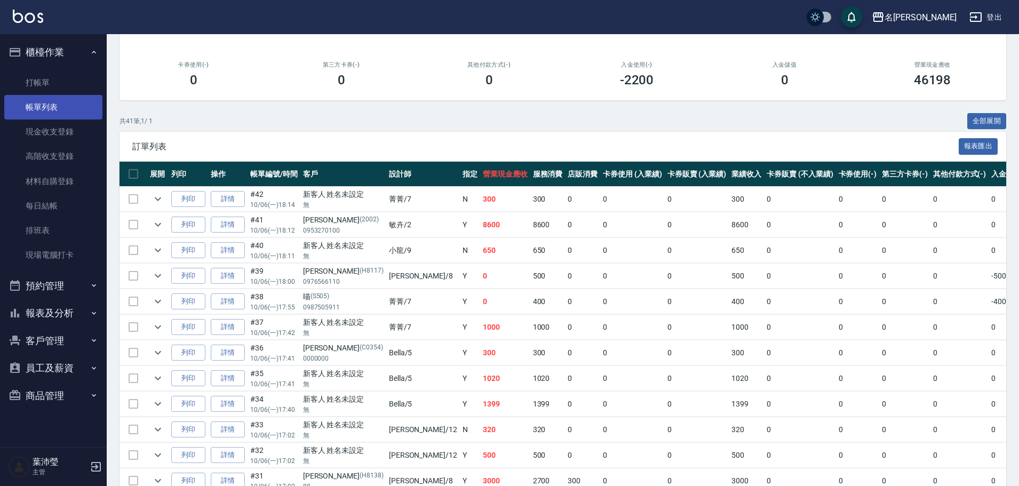
click at [32, 94] on ul "打帳單 帳單列表 現金收支登錄 高階收支登錄 材料自購登錄 每日結帳 排班表 現場電腦打卡" at bounding box center [53, 169] width 98 height 206
click at [54, 91] on link "打帳單" at bounding box center [53, 82] width 98 height 25
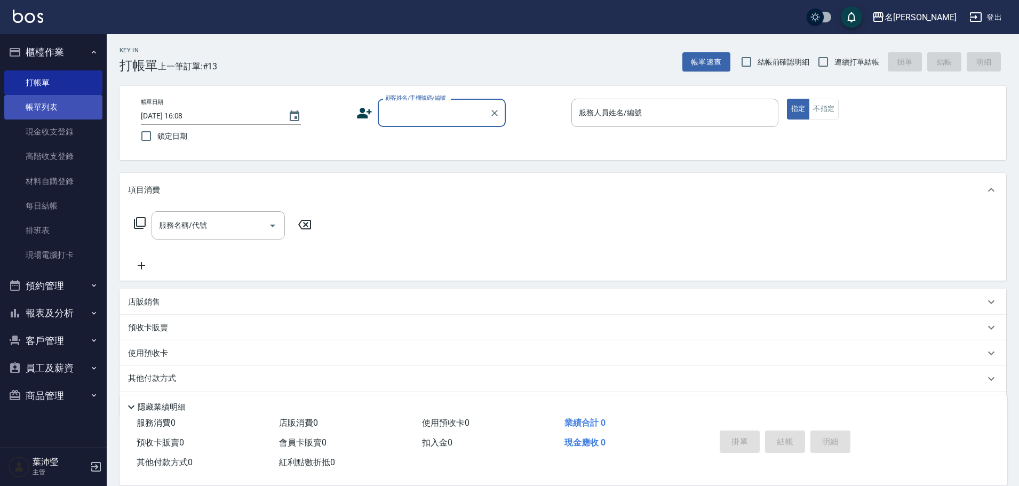
click at [59, 114] on link "帳單列表" at bounding box center [53, 107] width 98 height 25
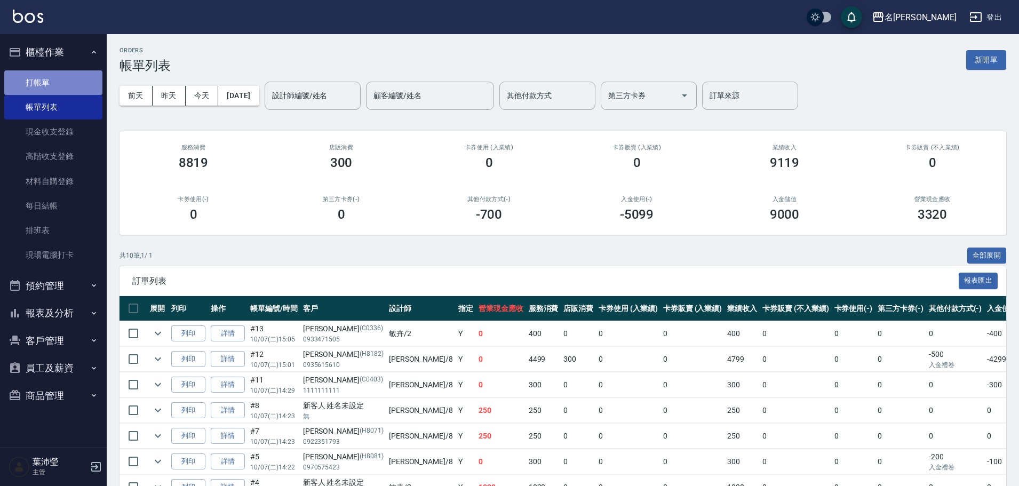
click at [45, 84] on link "打帳單" at bounding box center [53, 82] width 98 height 25
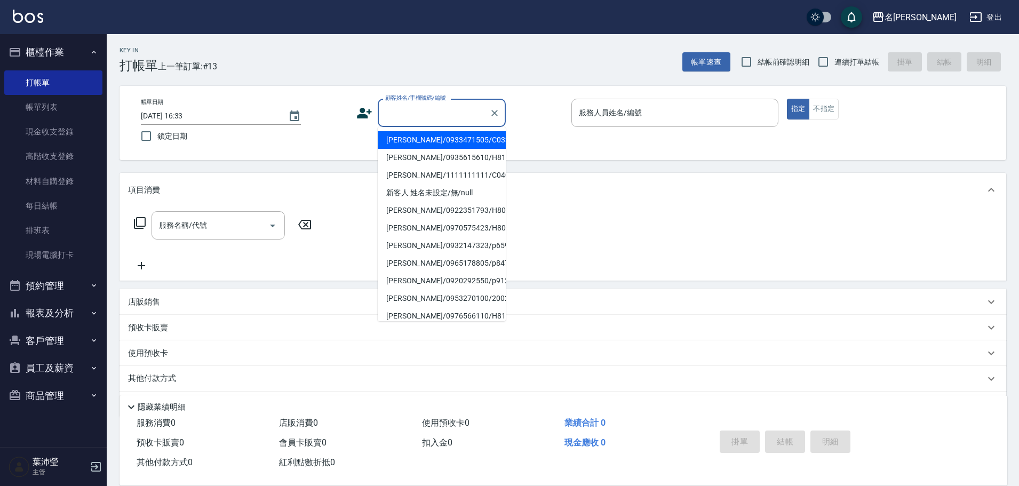
click at [417, 114] on input "顧客姓名/手機號碼/編號" at bounding box center [434, 113] width 102 height 19
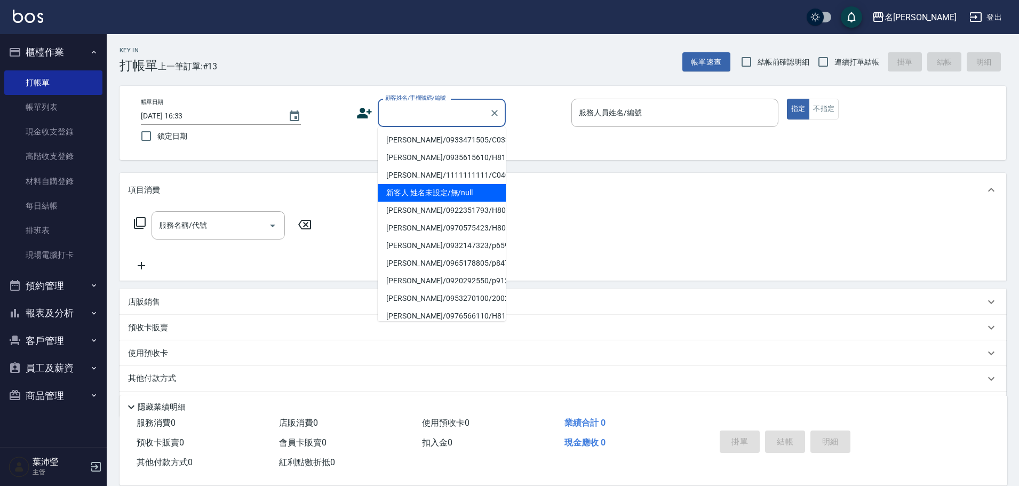
click at [403, 186] on li "新客人 姓名未設定/無/null" at bounding box center [442, 193] width 128 height 18
type input "新客人 姓名未設定/無/null"
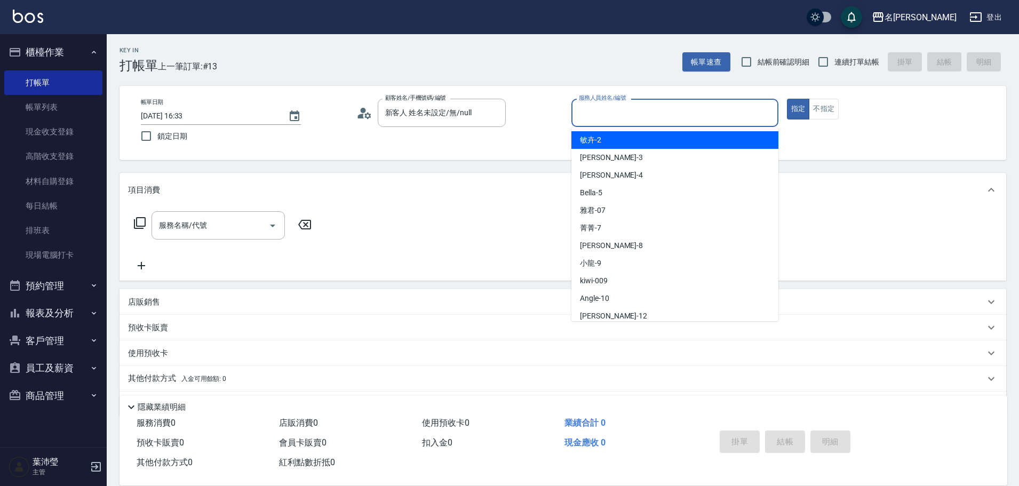
drag, startPoint x: 591, startPoint y: 116, endPoint x: 591, endPoint y: 133, distance: 17.1
click at [590, 118] on input "服務人員姓名/編號" at bounding box center [674, 113] width 197 height 19
click at [591, 140] on span "敏卉 -2" at bounding box center [590, 139] width 21 height 11
type input "敏卉-2"
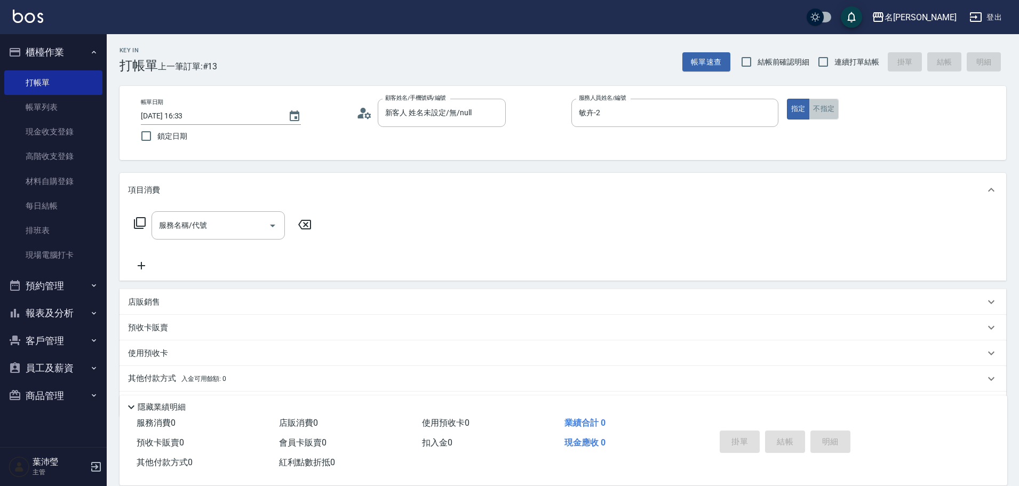
click at [824, 110] on button "不指定" at bounding box center [824, 109] width 30 height 21
click at [138, 220] on icon at bounding box center [139, 223] width 13 height 13
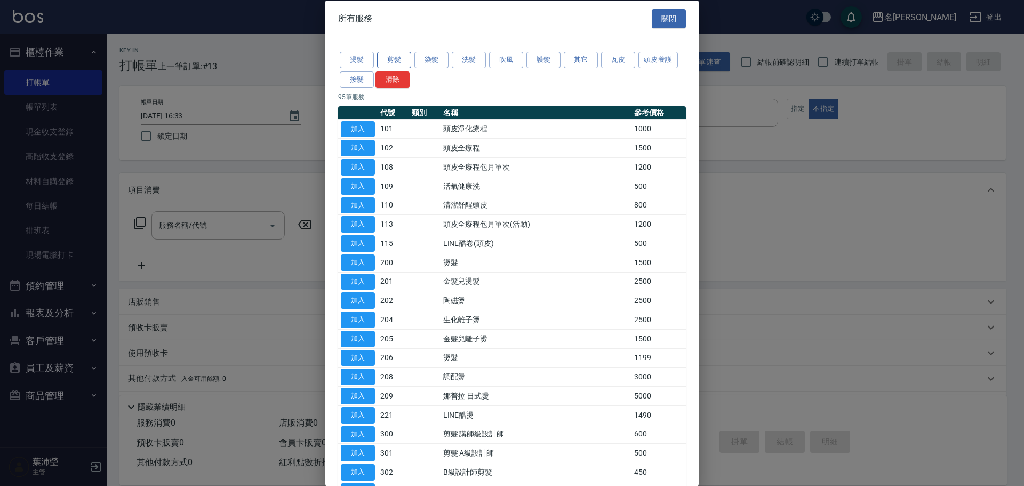
click at [393, 57] on button "剪髮" at bounding box center [394, 60] width 34 height 17
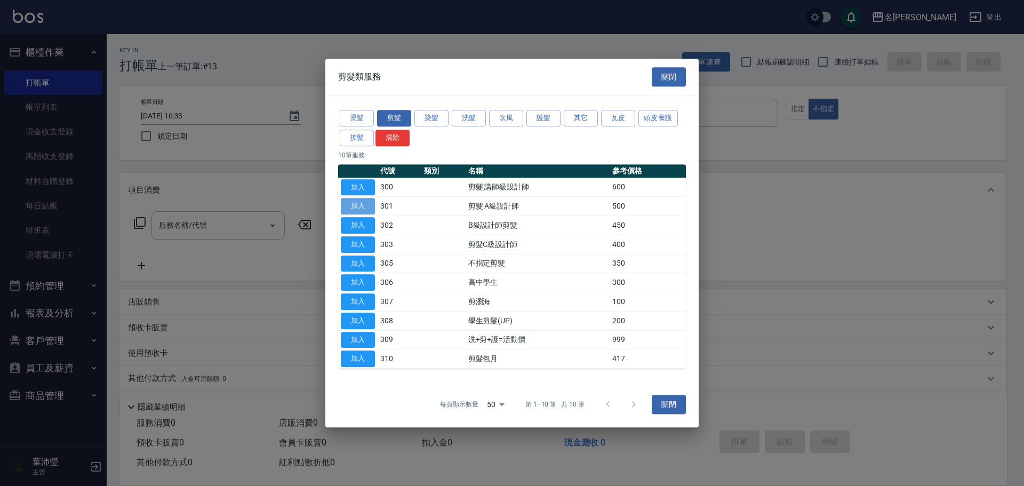
click at [357, 209] on button "加入" at bounding box center [358, 206] width 34 height 17
type input "剪髮 A級設計師(301)"
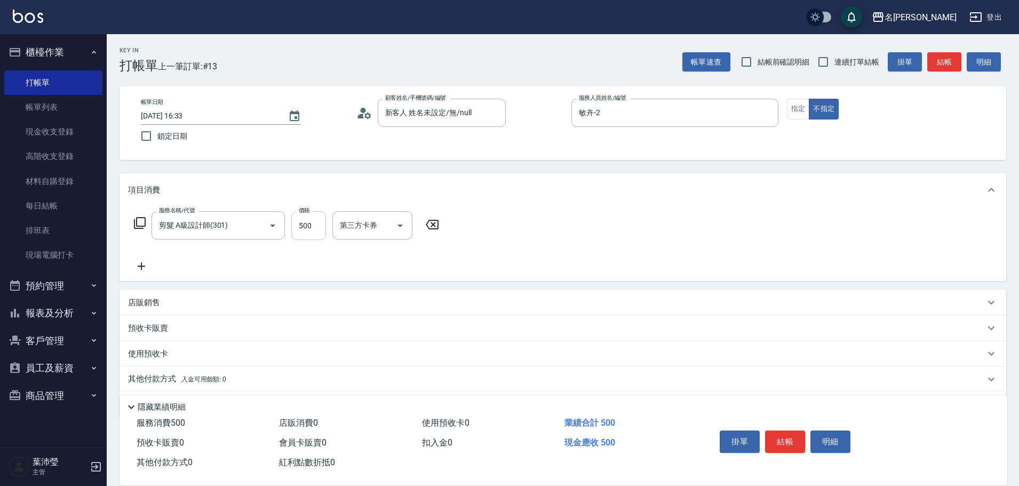
click at [307, 225] on input "500" at bounding box center [308, 225] width 35 height 29
type input "650"
click at [782, 438] on button "結帳" at bounding box center [785, 442] width 40 height 22
